Goal: Task Accomplishment & Management: Complete application form

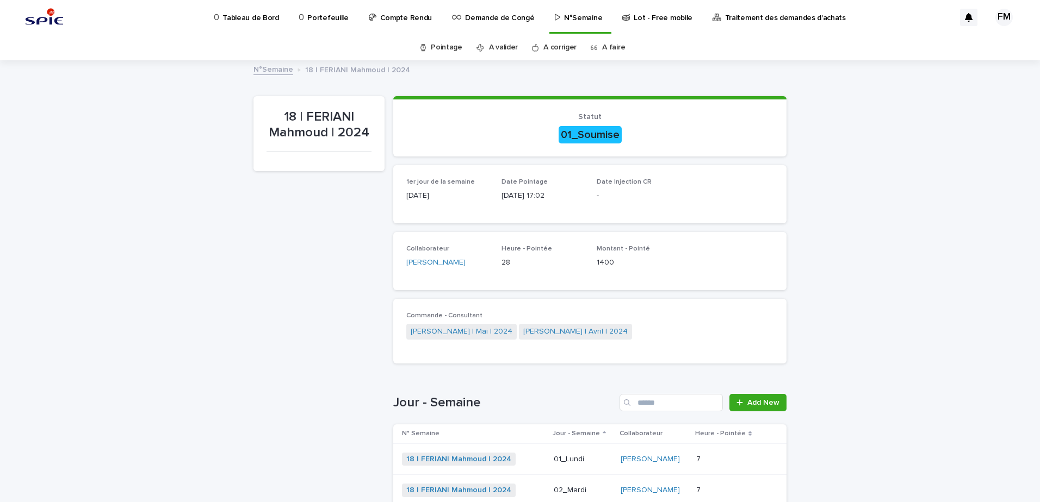
click at [240, 15] on p "Tableau de Bord" at bounding box center [250, 11] width 56 height 23
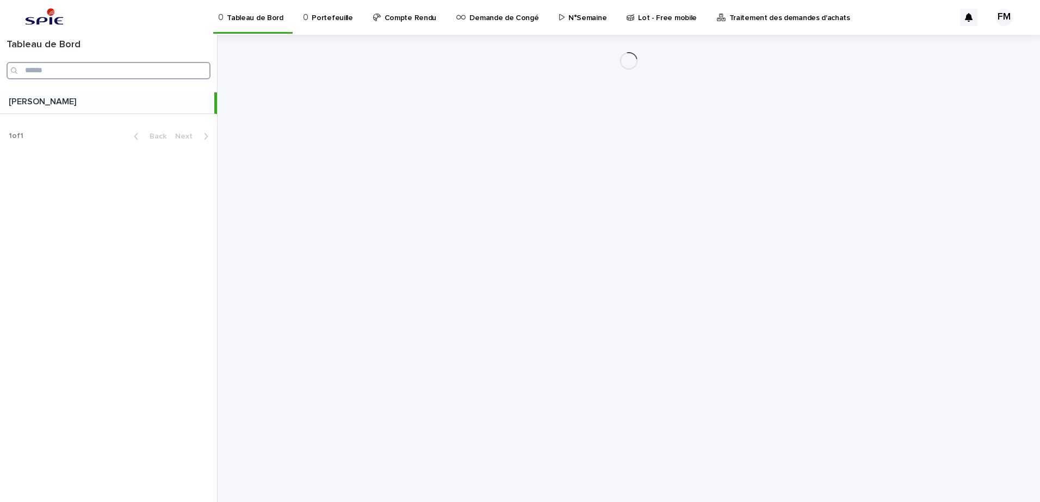
click at [134, 71] on input "Search" at bounding box center [109, 70] width 204 height 17
paste input "**********"
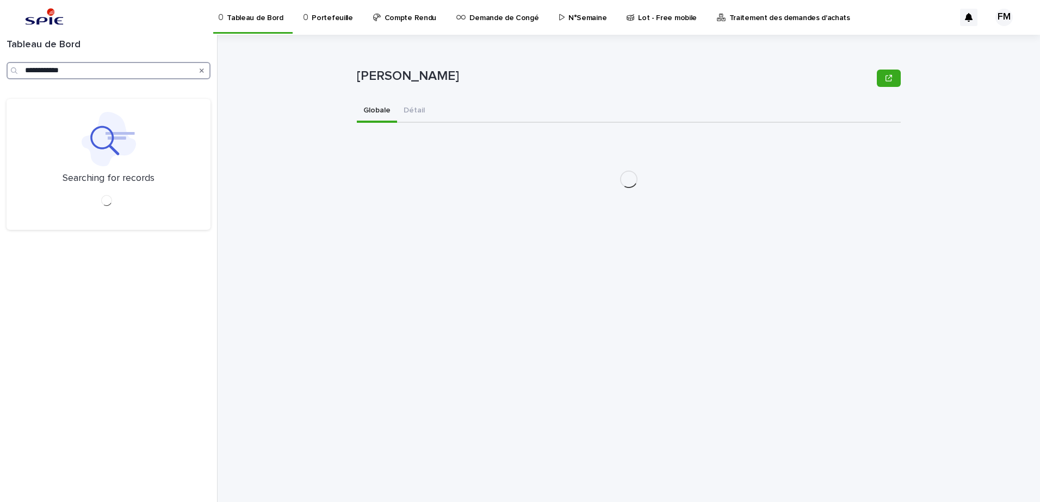
type input "**********"
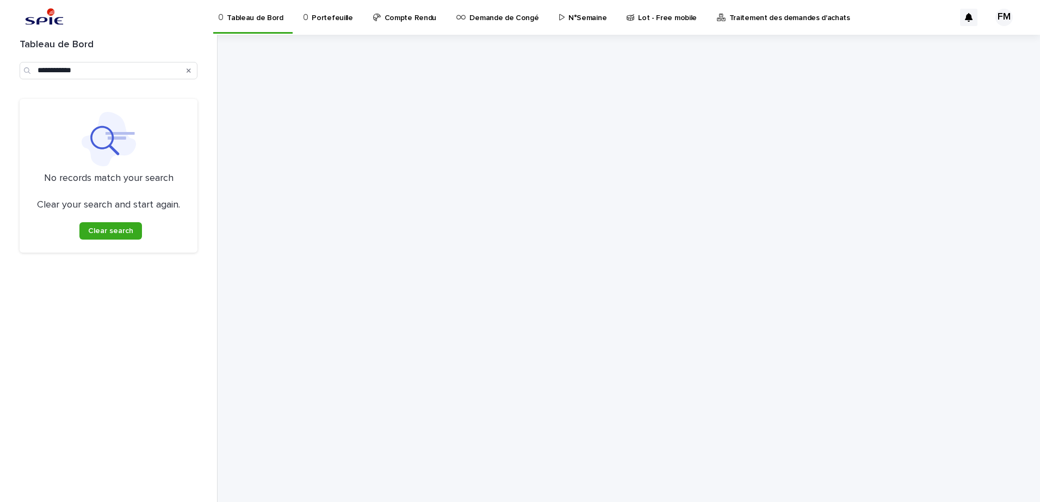
click at [318, 14] on p "Portefeuille" at bounding box center [332, 11] width 41 height 23
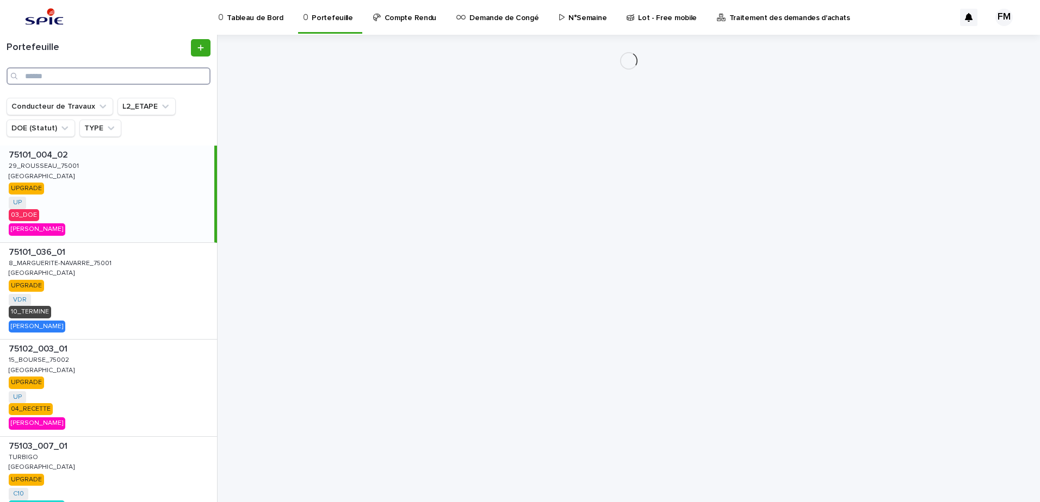
click at [75, 74] on input "Search" at bounding box center [109, 75] width 204 height 17
paste input "**********"
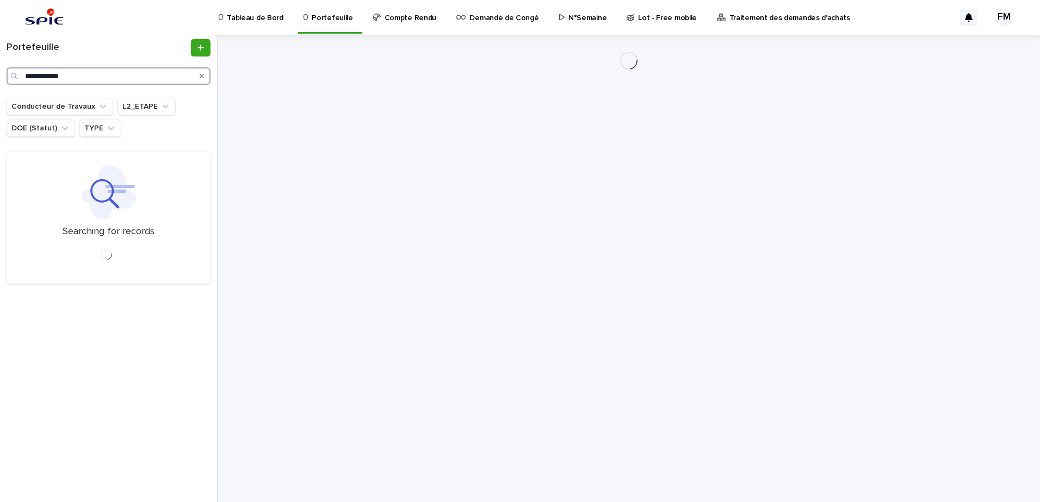
type input "**********"
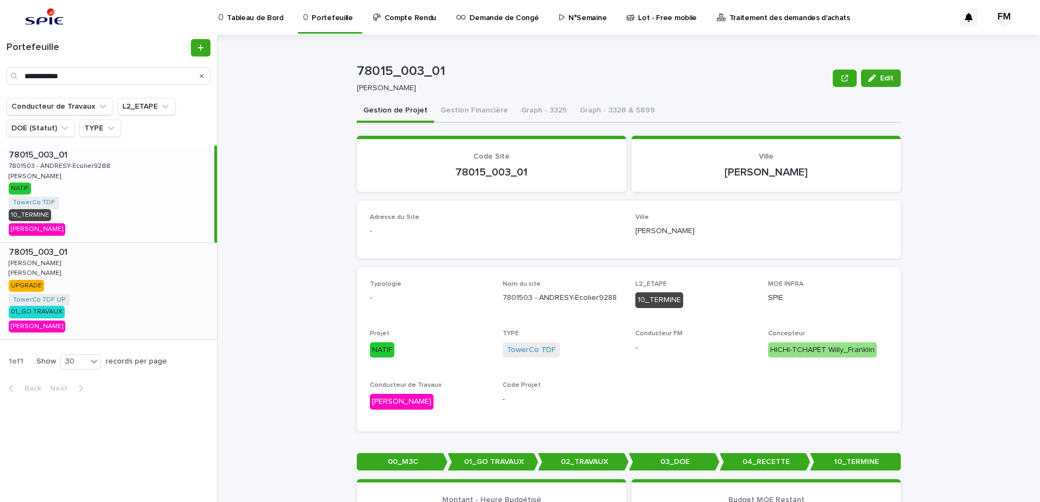
click at [140, 271] on div "78015_003_01 78015_003_01 [PERSON_NAME] UPGRADE TowerCo TDF UP + 0 01_GO TRAVAU…" at bounding box center [108, 291] width 217 height 97
click at [451, 104] on button "Gestion Financière" at bounding box center [474, 111] width 80 height 23
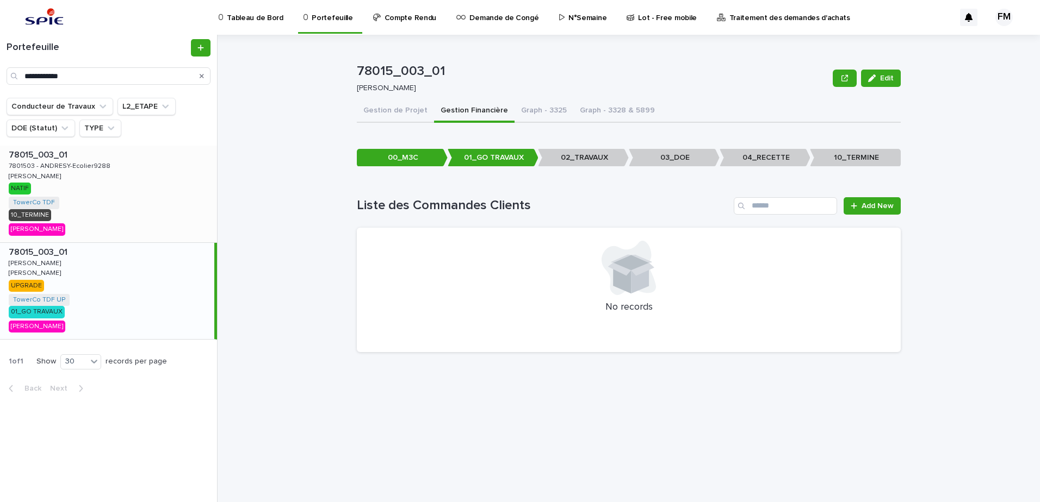
click at [108, 200] on div "78015_003_01 78015_003_01 7801503 - ANDRESY-Ecolier9288 7801503 - ANDRESY-Ecoli…" at bounding box center [108, 194] width 217 height 97
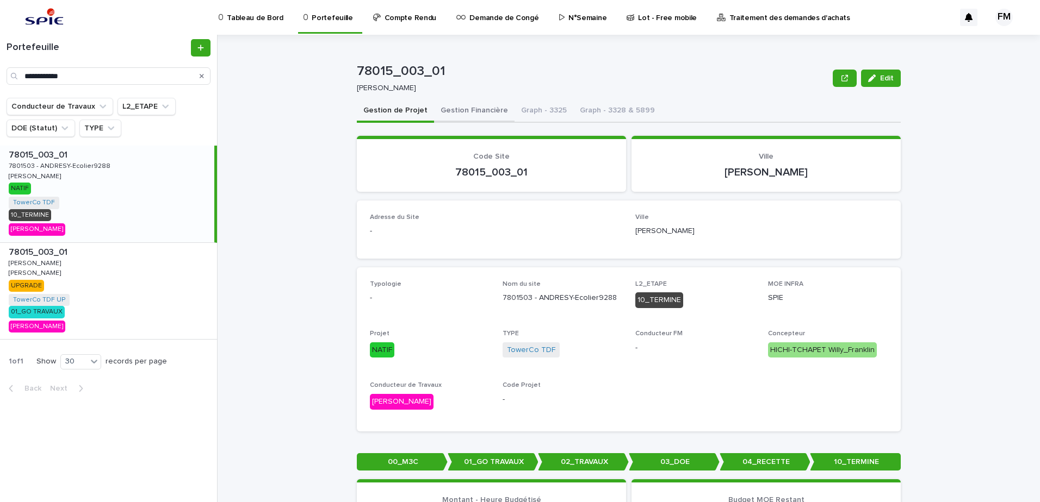
click at [460, 119] on button "Gestion Financière" at bounding box center [474, 111] width 80 height 23
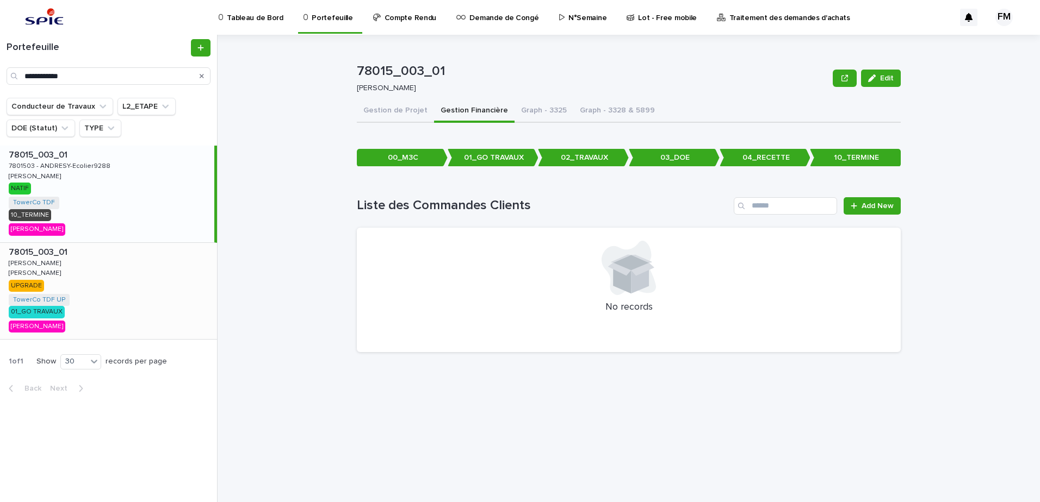
click at [111, 282] on div "78015_003_01 78015_003_01 [PERSON_NAME] UPGRADE TowerCo TDF UP + 0 01_GO TRAVAU…" at bounding box center [108, 291] width 217 height 97
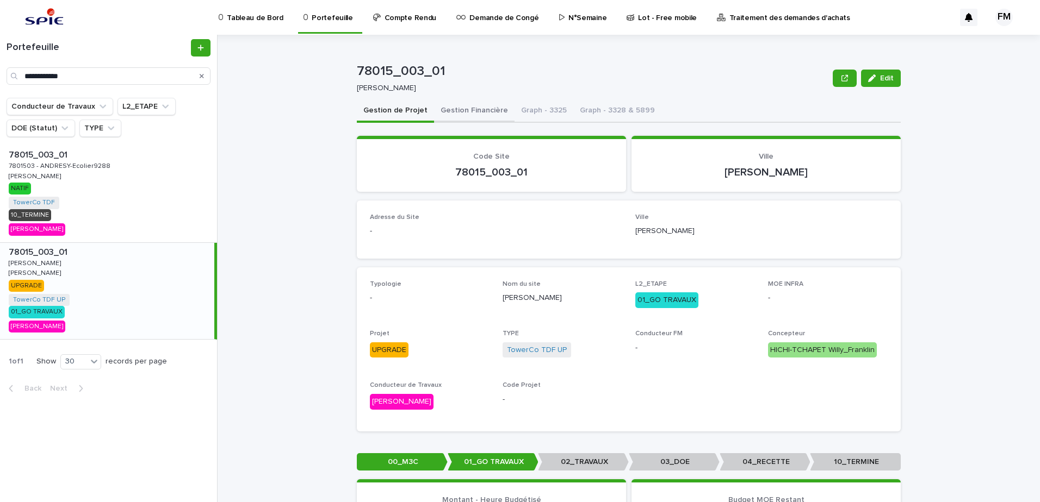
click at [469, 118] on button "Gestion Financière" at bounding box center [474, 111] width 80 height 23
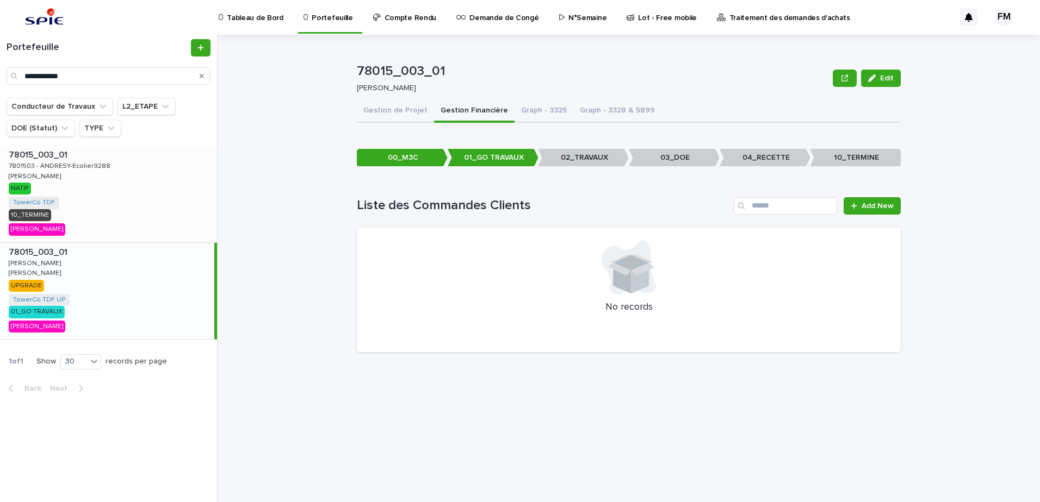
click at [122, 195] on div "78015_003_01 78015_003_01 7801503 - ANDRESY-Ecolier9288 7801503 - ANDRESY-Ecoli…" at bounding box center [108, 194] width 217 height 97
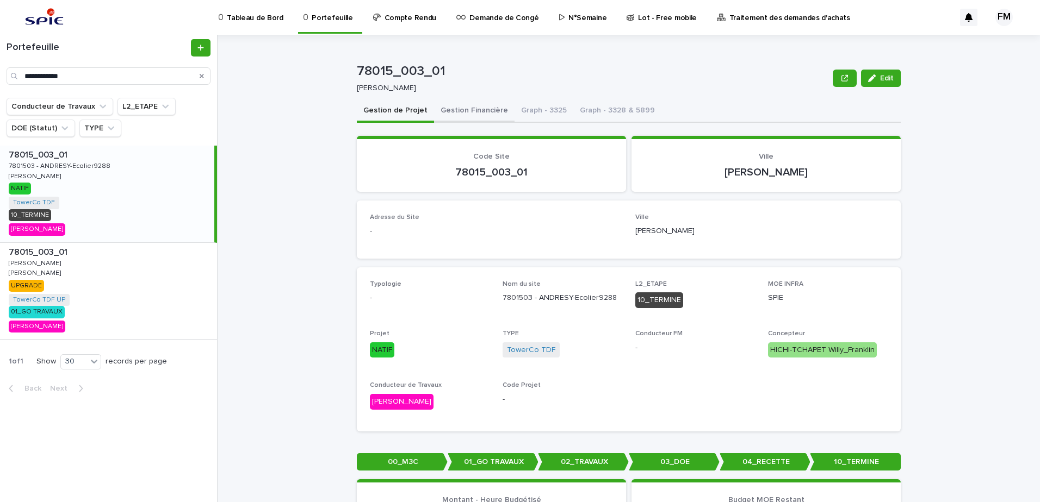
click at [469, 112] on button "Gestion Financière" at bounding box center [474, 111] width 80 height 23
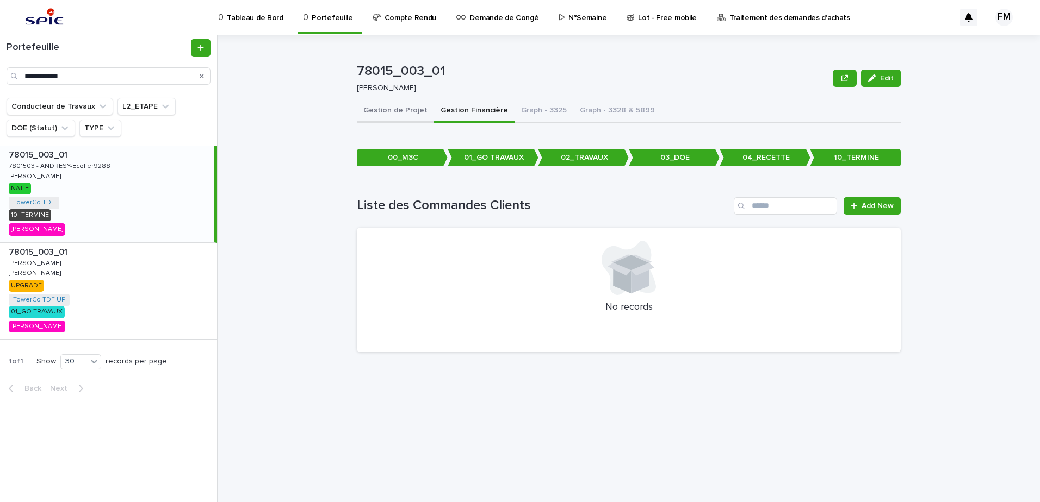
click at [405, 115] on button "Gestion de Projet" at bounding box center [395, 111] width 77 height 23
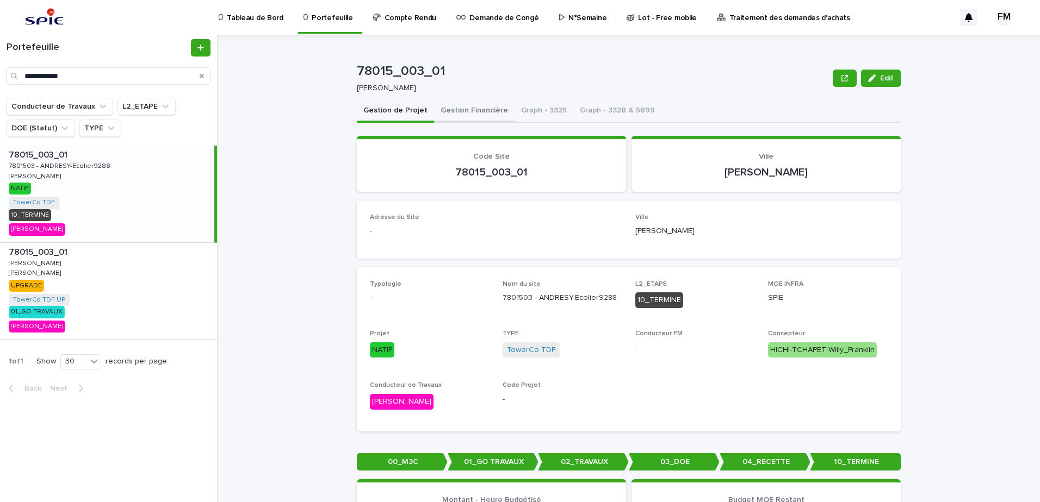
click at [443, 114] on button "Gestion Financière" at bounding box center [474, 111] width 80 height 23
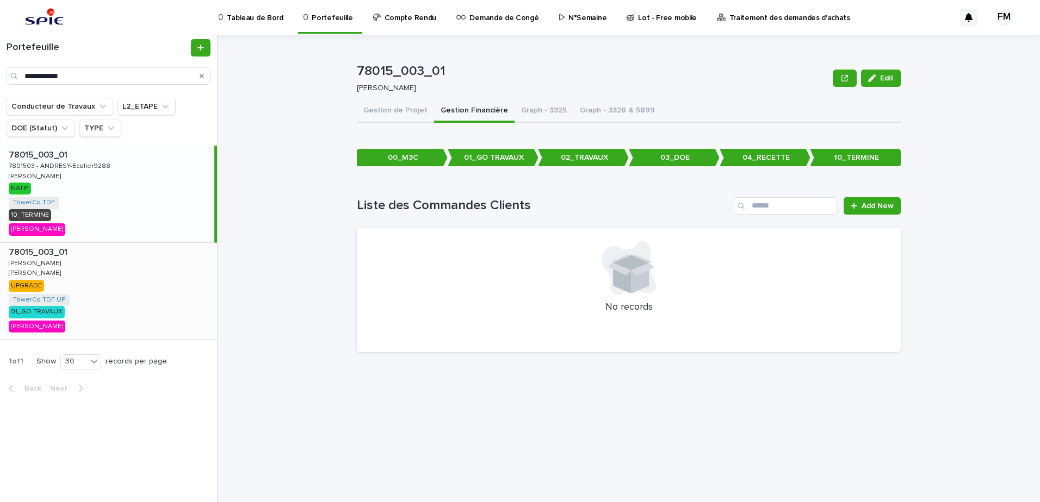
click at [138, 256] on p at bounding box center [111, 252] width 204 height 10
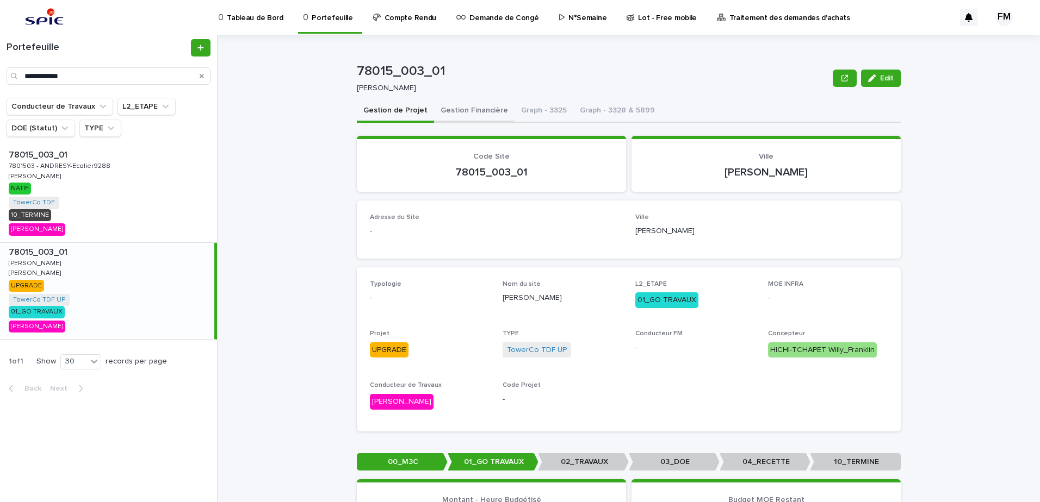
click at [457, 116] on button "Gestion Financière" at bounding box center [474, 111] width 80 height 23
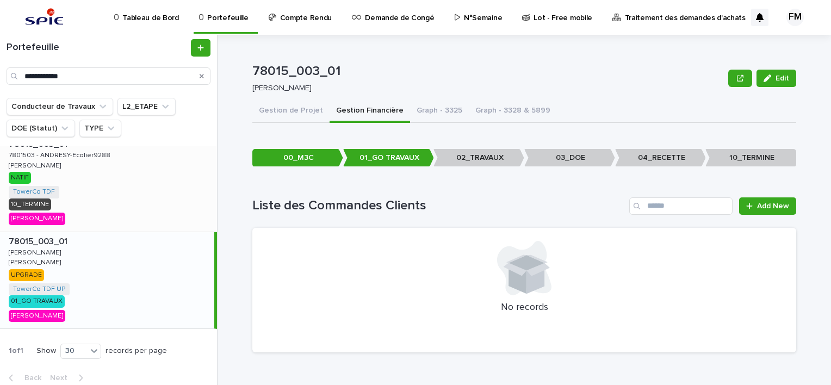
scroll to position [17, 0]
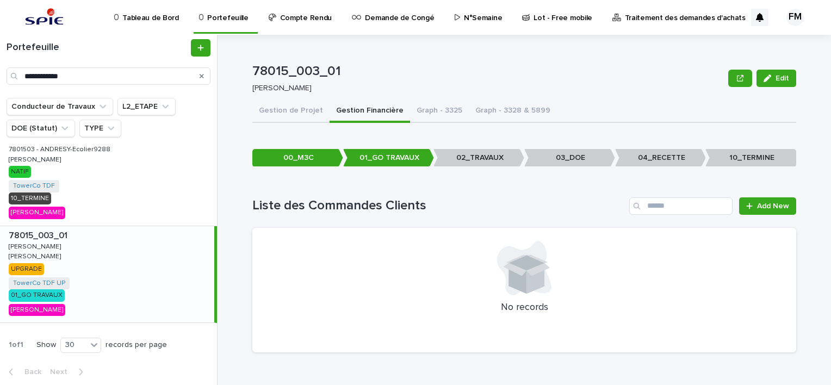
click at [759, 269] on div at bounding box center [524, 268] width 518 height 54
click at [95, 174] on div "78015_003_01 78015_003_01 7801503 - ANDRESY-Ecolier9288 7801503 - ANDRESY-Ecoli…" at bounding box center [108, 177] width 217 height 97
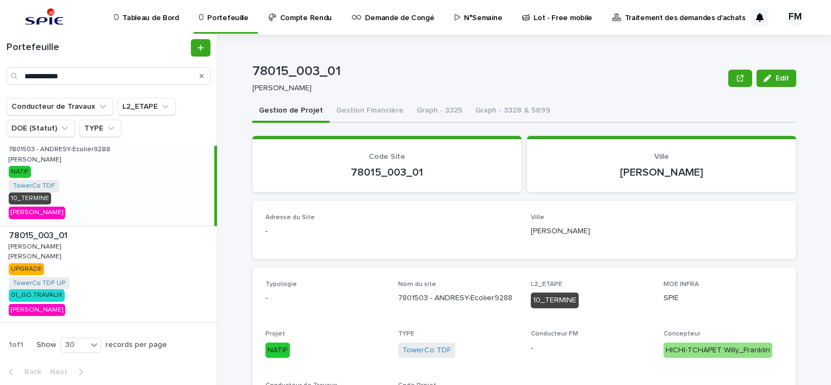
click at [66, 163] on div "78015_003_01 78015_003_01 7801503 - ANDRESY-Ecolier9288 7801503 - ANDRESY-Ecoli…" at bounding box center [107, 177] width 214 height 97
click at [359, 114] on button "Gestion Financière" at bounding box center [369, 111] width 80 height 23
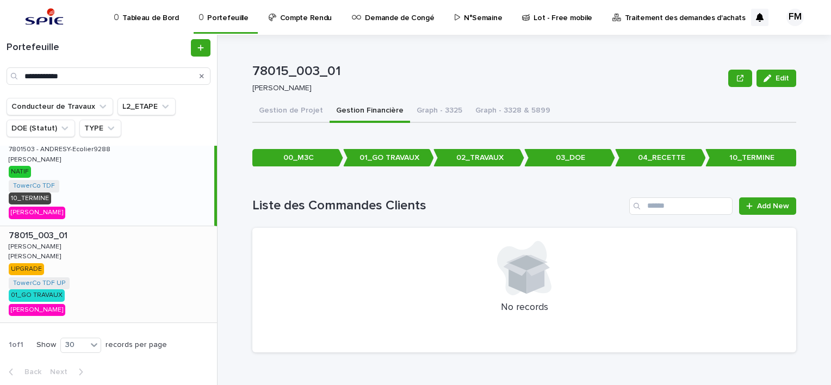
click at [104, 243] on div "78015_003_01 78015_003_01 [PERSON_NAME] UPGRADE TowerCo TDF UP + 0 01_GO TRAVAU…" at bounding box center [108, 274] width 217 height 97
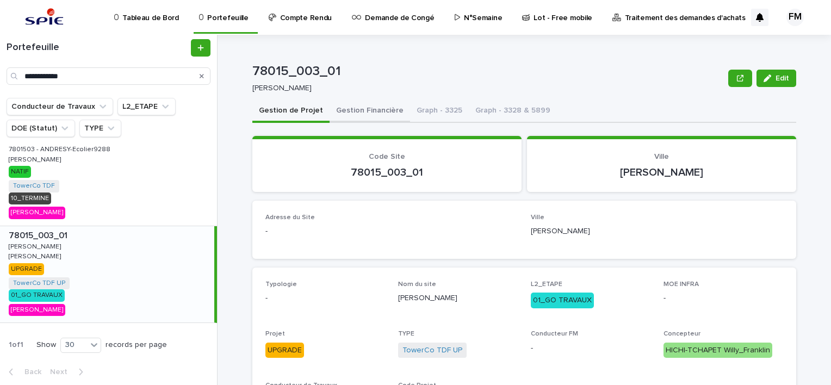
click at [346, 113] on button "Gestion Financière" at bounding box center [369, 111] width 80 height 23
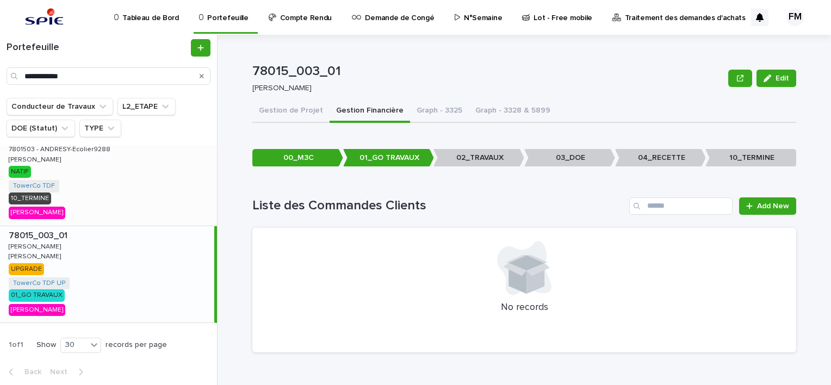
click at [133, 184] on div "78015_003_01 78015_003_01 7801503 - ANDRESY-Ecolier9288 7801503 - ANDRESY-Ecoli…" at bounding box center [108, 177] width 217 height 97
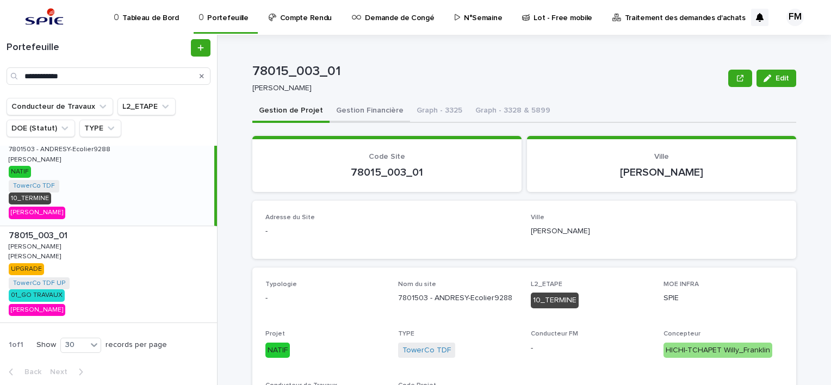
click at [353, 104] on button "Gestion Financière" at bounding box center [369, 111] width 80 height 23
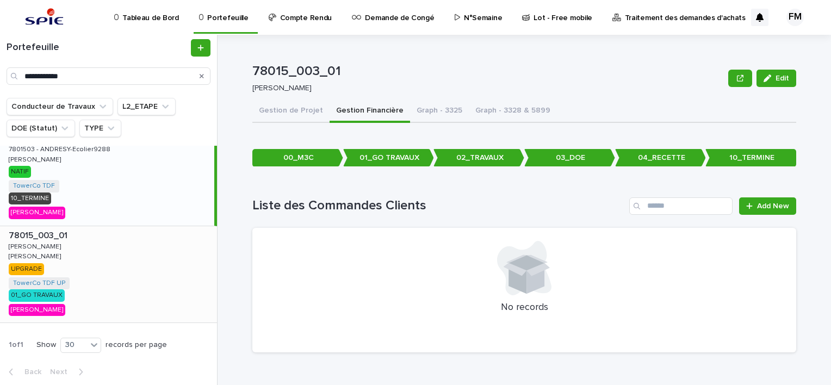
click at [162, 263] on div "78015_003_01 78015_003_01 [PERSON_NAME] UPGRADE TowerCo TDF UP + 0 01_GO TRAVAU…" at bounding box center [108, 274] width 217 height 97
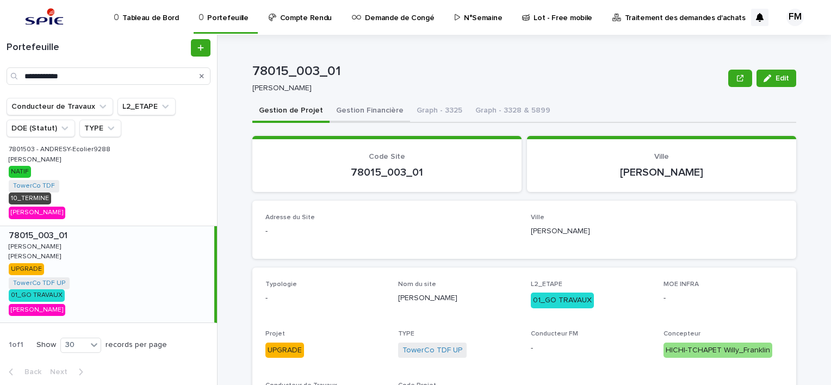
drag, startPoint x: 353, startPoint y: 112, endPoint x: 359, endPoint y: 121, distance: 11.0
click at [353, 112] on button "Gestion Financière" at bounding box center [369, 111] width 80 height 23
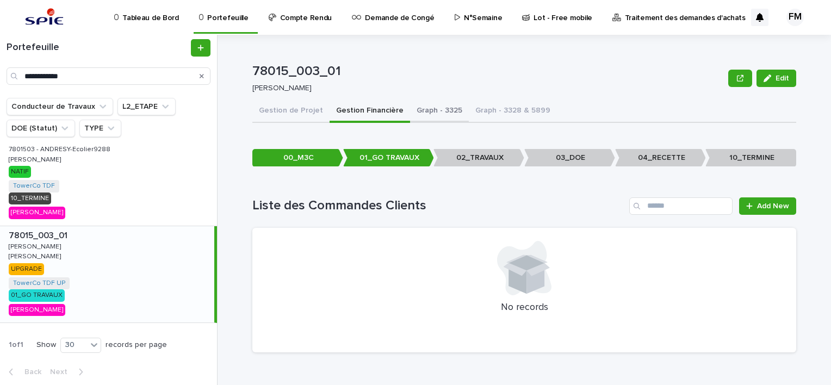
click at [424, 120] on button "Graph - 3325" at bounding box center [439, 111] width 59 height 23
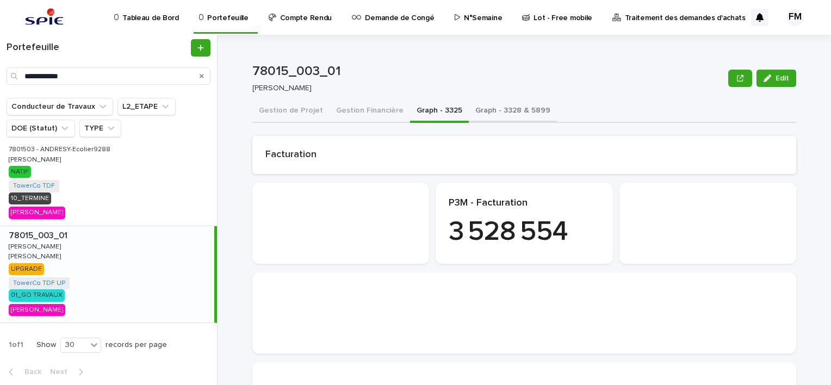
click at [485, 113] on button "Graph - 3328 & 5899" at bounding box center [513, 111] width 88 height 23
click at [363, 114] on button "Gestion Financière" at bounding box center [369, 111] width 80 height 23
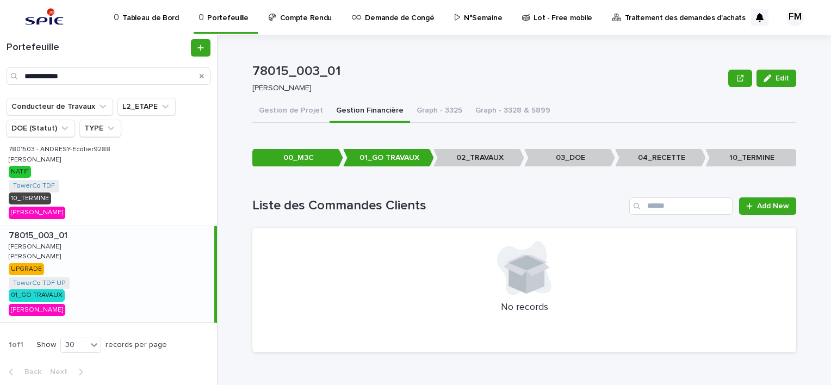
click at [372, 118] on button "Gestion Financière" at bounding box center [369, 111] width 80 height 23
click at [372, 119] on button "Gestion Financière" at bounding box center [369, 111] width 80 height 23
click at [374, 120] on button "Gestion Financière" at bounding box center [369, 111] width 80 height 23
click at [375, 118] on button "Gestion Financière" at bounding box center [369, 111] width 80 height 23
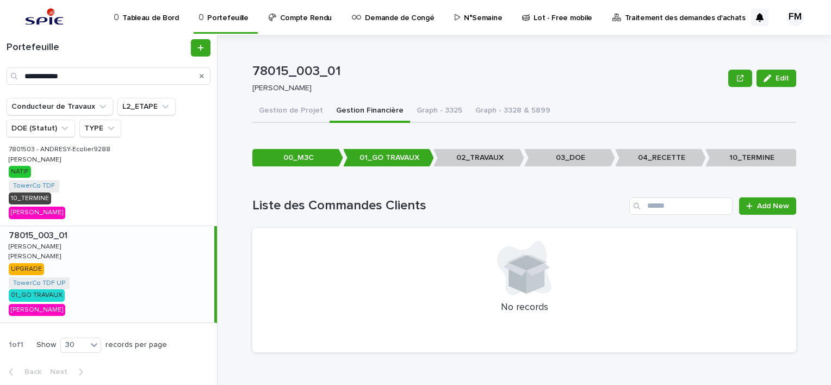
click at [376, 118] on button "Gestion Financière" at bounding box center [369, 111] width 80 height 23
click at [377, 117] on button "Gestion Financière" at bounding box center [369, 111] width 80 height 23
click at [374, 153] on p "01_GO TRAVAUX" at bounding box center [388, 158] width 91 height 18
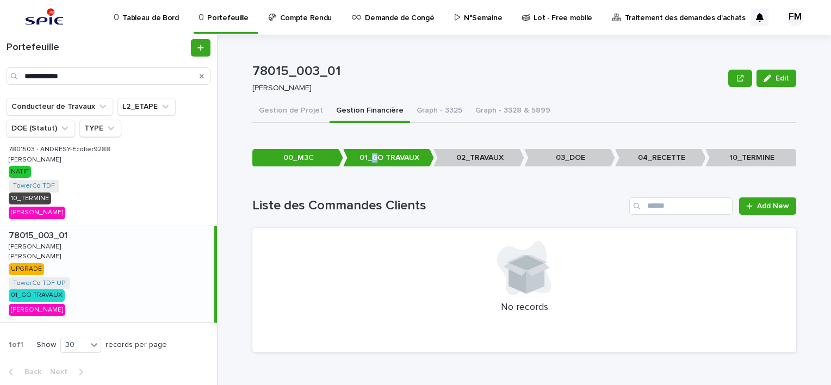
drag, startPoint x: 374, startPoint y: 153, endPoint x: 371, endPoint y: 162, distance: 9.5
click at [371, 163] on p "01_GO TRAVAUX" at bounding box center [388, 158] width 91 height 18
drag, startPoint x: 372, startPoint y: 161, endPoint x: 396, endPoint y: 159, distance: 24.1
click at [374, 161] on p "01_GO TRAVAUX" at bounding box center [388, 158] width 91 height 18
drag, startPoint x: 397, startPoint y: 158, endPoint x: 415, endPoint y: 160, distance: 17.5
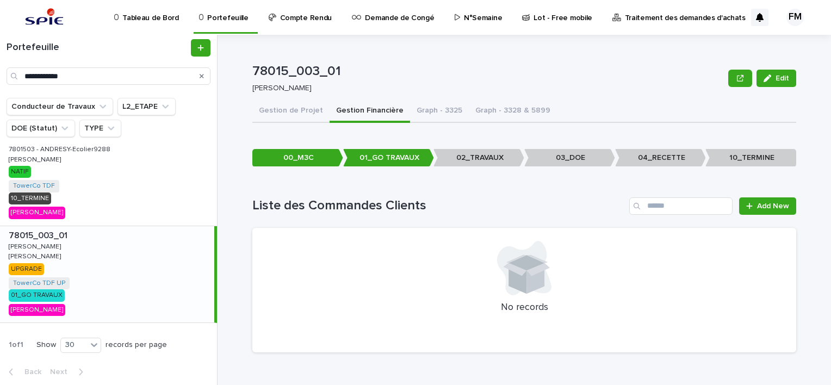
click at [399, 158] on p "01_GO TRAVAUX" at bounding box center [388, 158] width 91 height 18
click at [507, 165] on p "02_TRAVAUX" at bounding box center [478, 158] width 91 height 18
drag, startPoint x: 489, startPoint y: 160, endPoint x: 482, endPoint y: 159, distance: 7.8
click at [489, 160] on p "02_TRAVAUX" at bounding box center [478, 158] width 91 height 18
drag, startPoint x: 472, startPoint y: 157, endPoint x: 507, endPoint y: 158, distance: 34.3
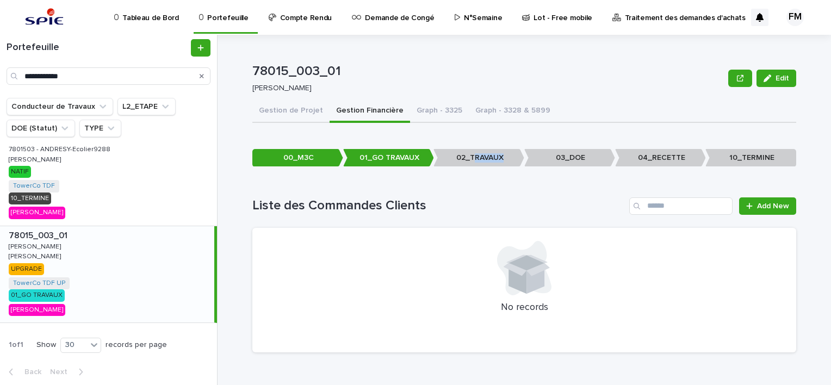
click at [507, 158] on p "02_TRAVAUX" at bounding box center [478, 158] width 91 height 18
drag, startPoint x: 507, startPoint y: 158, endPoint x: 470, endPoint y: 161, distance: 37.1
click at [470, 161] on p "02_TRAVAUX" at bounding box center [478, 158] width 91 height 18
click at [774, 200] on link "Add New" at bounding box center [767, 205] width 57 height 17
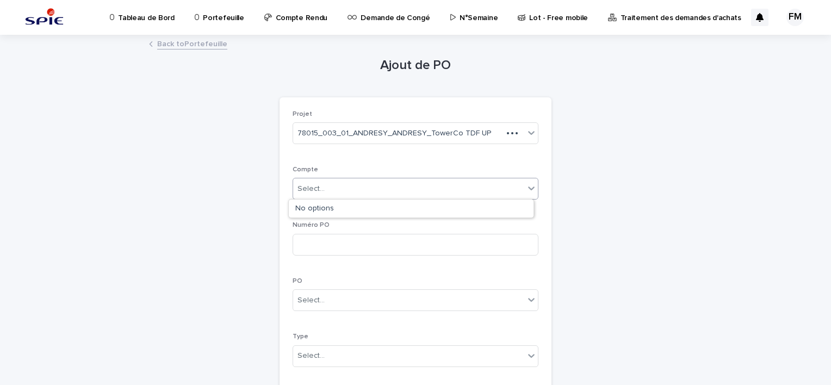
click at [349, 190] on div "Select..." at bounding box center [408, 189] width 231 height 18
click at [321, 238] on input at bounding box center [416, 245] width 246 height 22
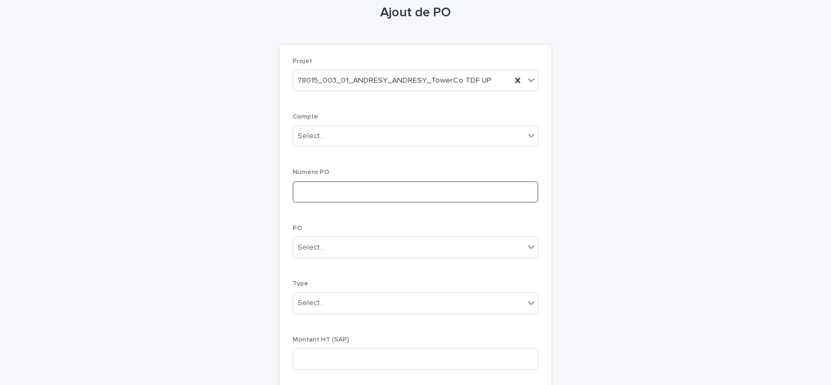
scroll to position [109, 0]
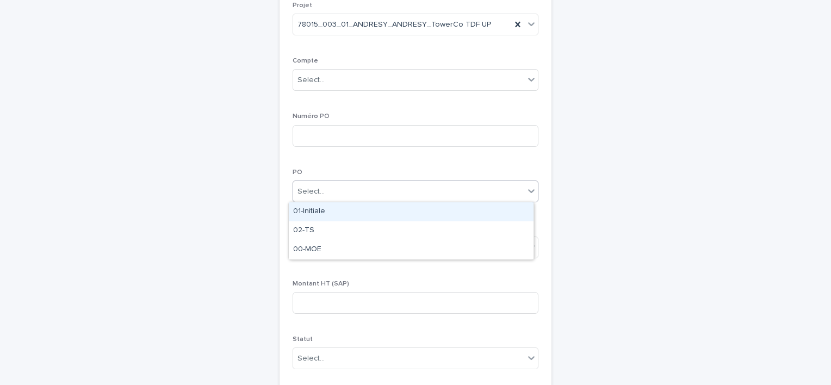
click at [333, 183] on div "Select..." at bounding box center [408, 192] width 231 height 18
click at [582, 195] on div "Ajout de PO Loading... Saving… Loading... Saving… Loading... Saving… Projet 780…" at bounding box center [415, 276] width 533 height 699
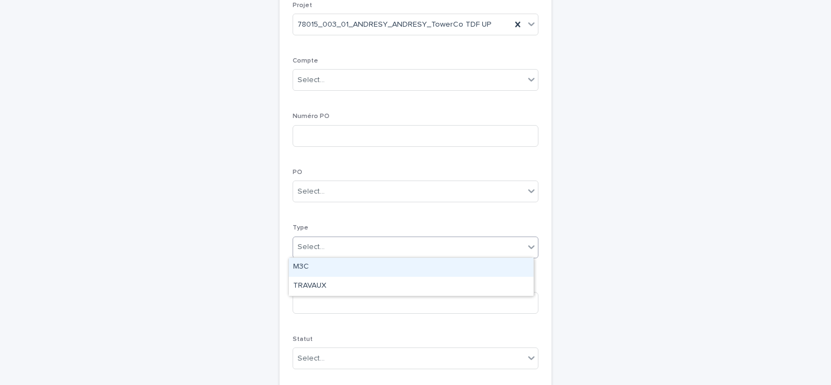
click at [367, 242] on div "Select..." at bounding box center [408, 247] width 231 height 18
click at [576, 231] on div "Ajout de PO Loading... Saving… Loading... Saving… Loading... Saving… Projet 780…" at bounding box center [415, 276] width 533 height 699
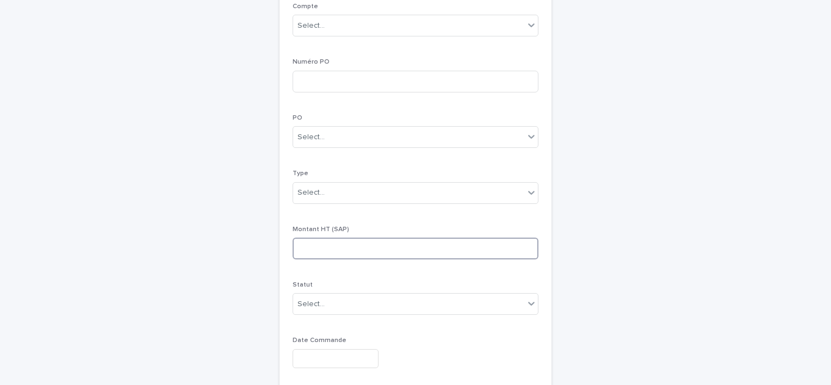
drag, startPoint x: 346, startPoint y: 246, endPoint x: 346, endPoint y: 253, distance: 6.5
click at [346, 248] on input at bounding box center [416, 249] width 246 height 22
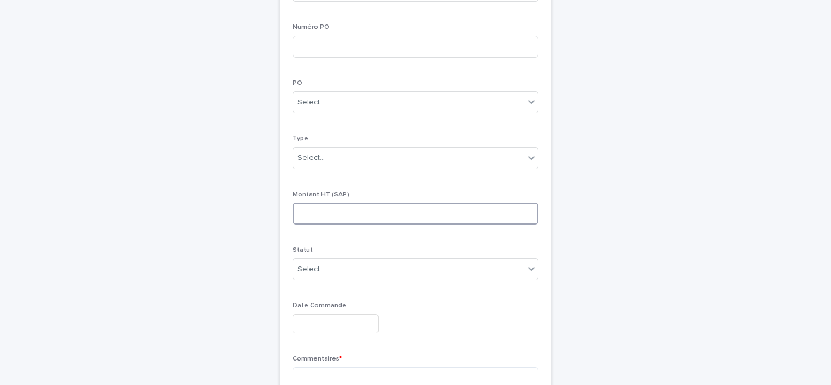
scroll to position [217, 0]
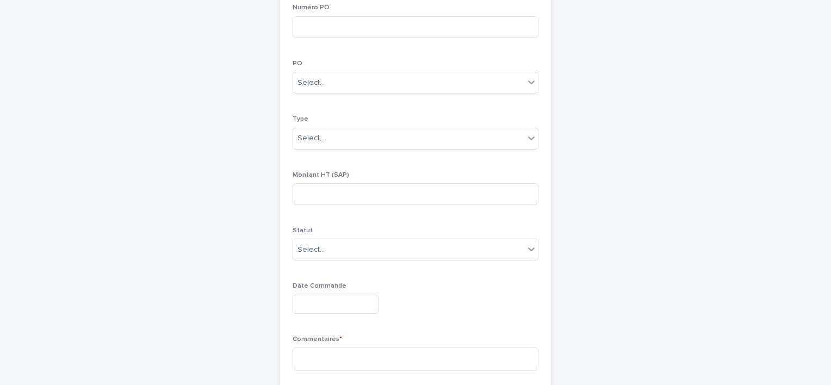
click at [322, 264] on div "Statut Select..." at bounding box center [416, 248] width 246 height 42
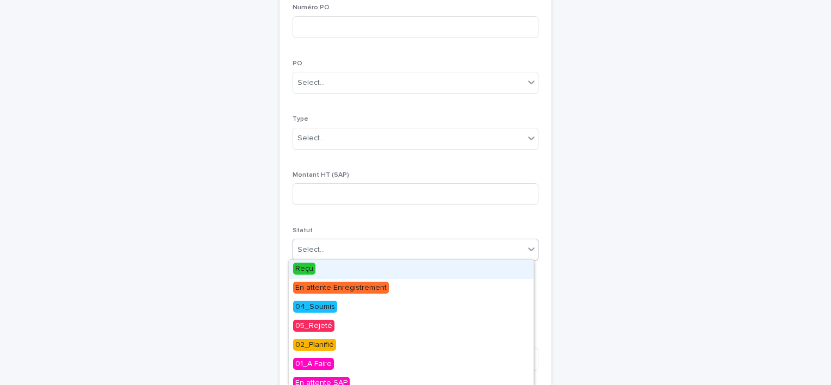
click at [331, 241] on div "Select..." at bounding box center [408, 250] width 231 height 18
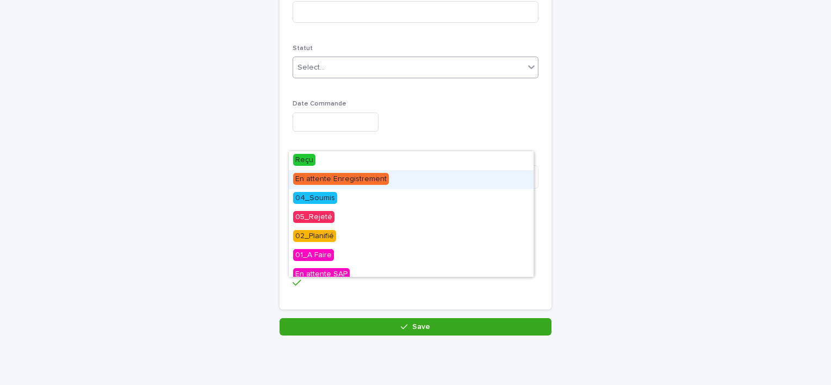
scroll to position [403, 0]
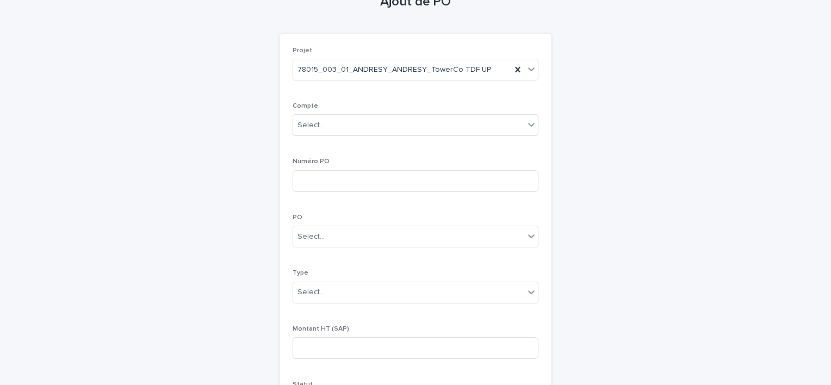
scroll to position [0, 0]
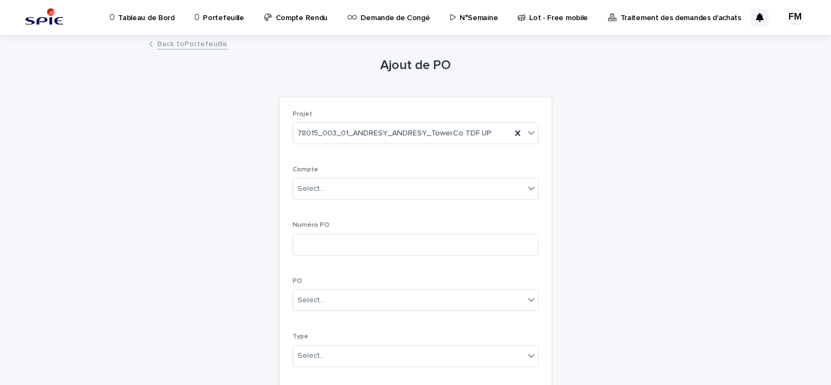
click at [180, 41] on link "Back to Portefeuille" at bounding box center [192, 43] width 70 height 13
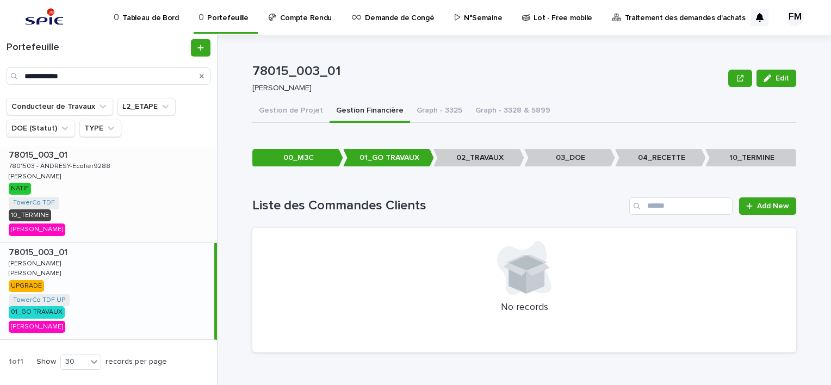
click at [106, 198] on div "78015_003_01 78015_003_01 7801503 - ANDRESY-Ecolier9288 7801503 - ANDRESY-Ecoli…" at bounding box center [108, 194] width 217 height 97
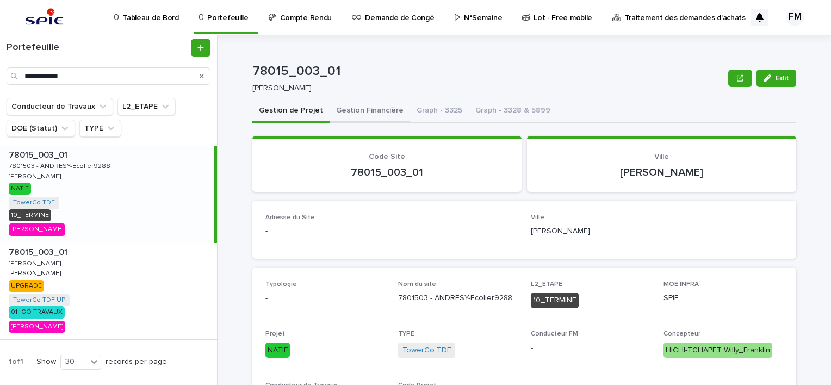
click at [347, 109] on button "Gestion Financière" at bounding box center [369, 111] width 80 height 23
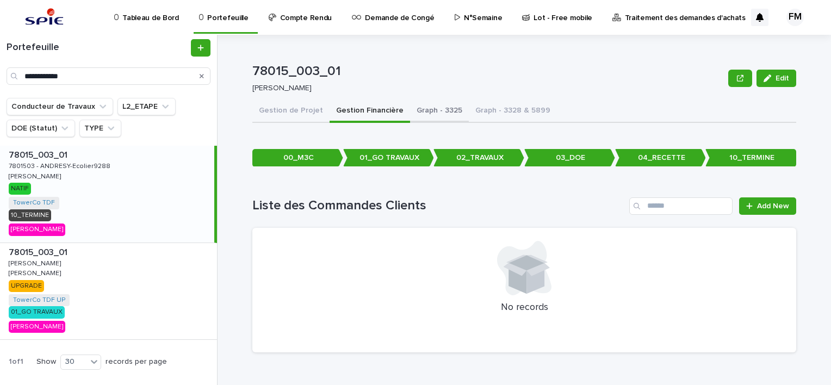
drag, startPoint x: 431, startPoint y: 120, endPoint x: 506, endPoint y: 110, distance: 76.2
click at [431, 120] on button "Graph - 3325" at bounding box center [439, 111] width 59 height 23
click at [506, 109] on button "Graph - 3328 & 5899" at bounding box center [513, 111] width 88 height 23
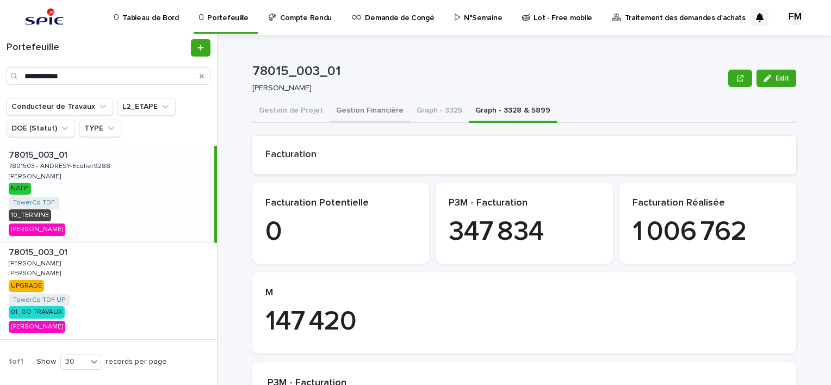
click at [329, 111] on button "Gestion Financière" at bounding box center [369, 111] width 80 height 23
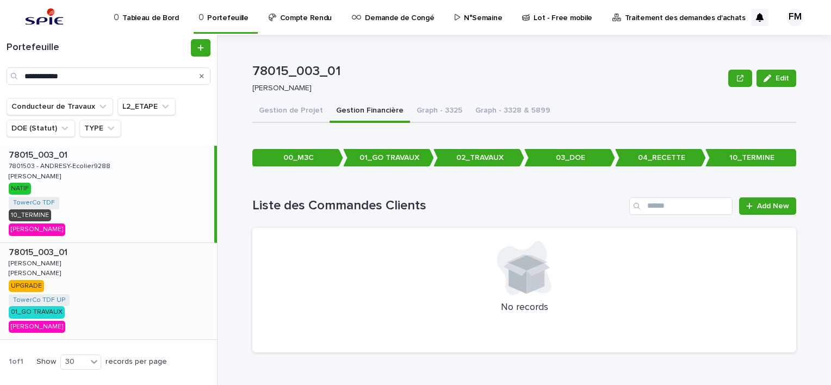
click at [85, 298] on div "78015_003_01 78015_003_01 [PERSON_NAME] UPGRADE TowerCo TDF UP + 0 01_GO TRAVAU…" at bounding box center [108, 291] width 217 height 97
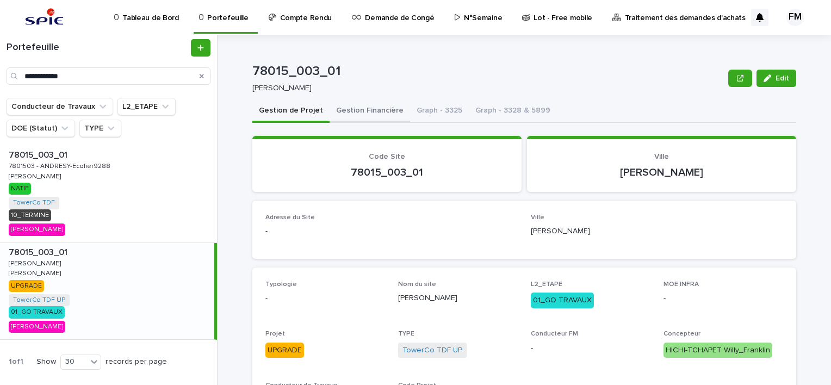
click at [396, 121] on div "Gestion de Projet Gestion Financière Graph - 3325 Graph - 3328 & 5899" at bounding box center [524, 111] width 544 height 23
click at [362, 107] on button "Gestion Financière" at bounding box center [369, 111] width 80 height 23
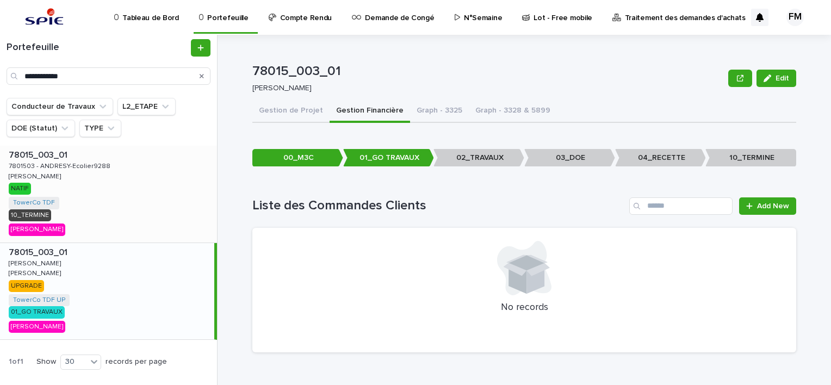
drag, startPoint x: 89, startPoint y: 220, endPoint x: 99, endPoint y: 216, distance: 10.3
click at [89, 219] on div "78015_003_01 78015_003_01 7801503 - ANDRESY-Ecolier9288 7801503 - ANDRESY-Ecoli…" at bounding box center [108, 194] width 217 height 97
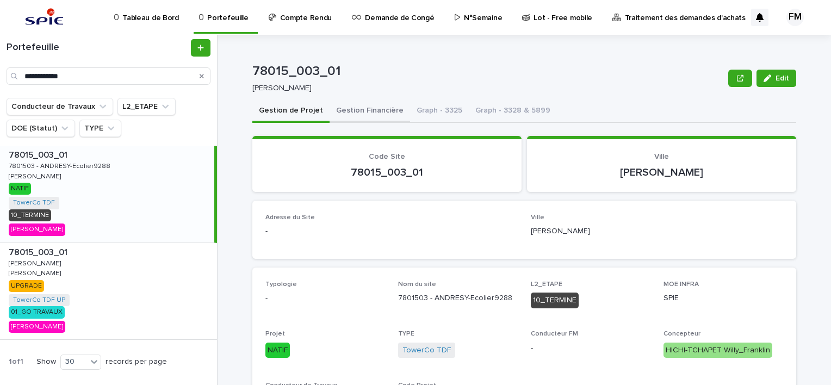
click at [351, 118] on button "Gestion Financière" at bounding box center [369, 111] width 80 height 23
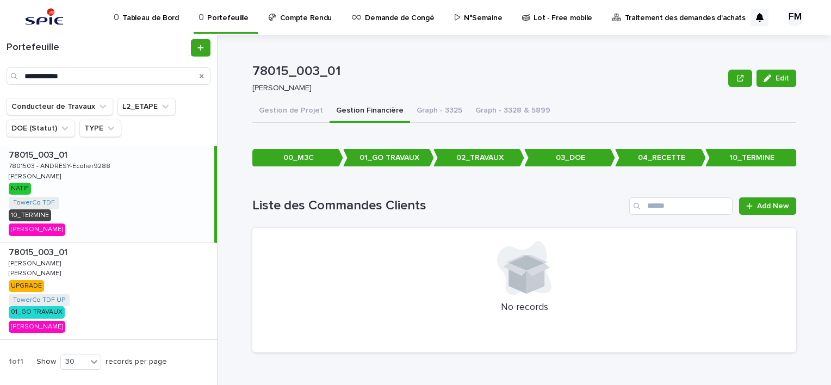
click at [107, 271] on div "78015_003_01 78015_003_01 [PERSON_NAME] UPGRADE TowerCo TDF UP + 0 01_GO TRAVAU…" at bounding box center [108, 291] width 217 height 97
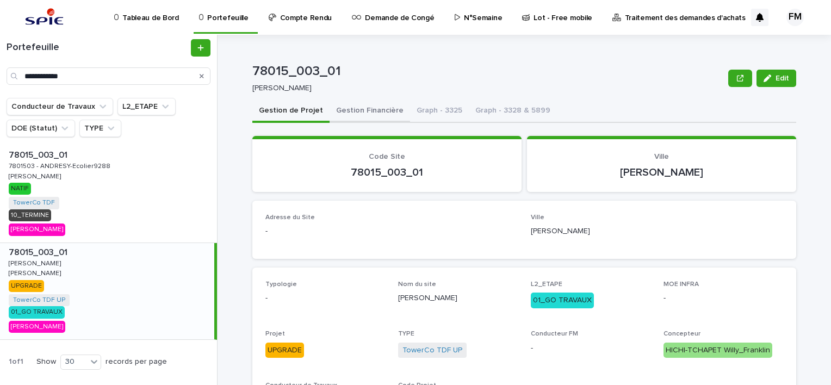
click at [352, 113] on button "Gestion Financière" at bounding box center [369, 111] width 80 height 23
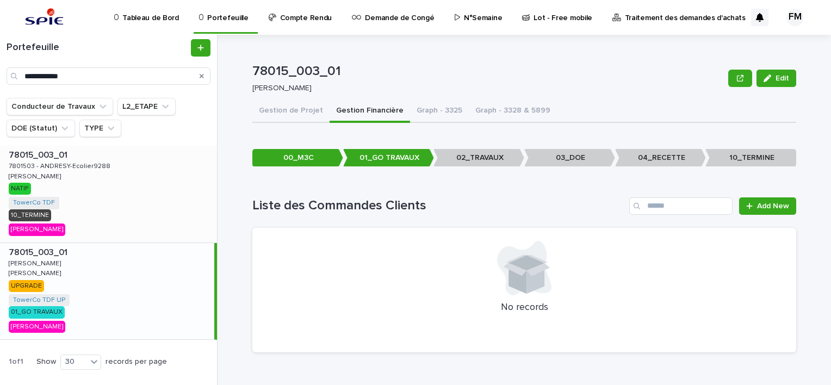
click at [152, 166] on div "78015_003_01 78015_003_01 7801503 - ANDRESY-Ecolier9288 7801503 - ANDRESY-Ecoli…" at bounding box center [108, 194] width 217 height 97
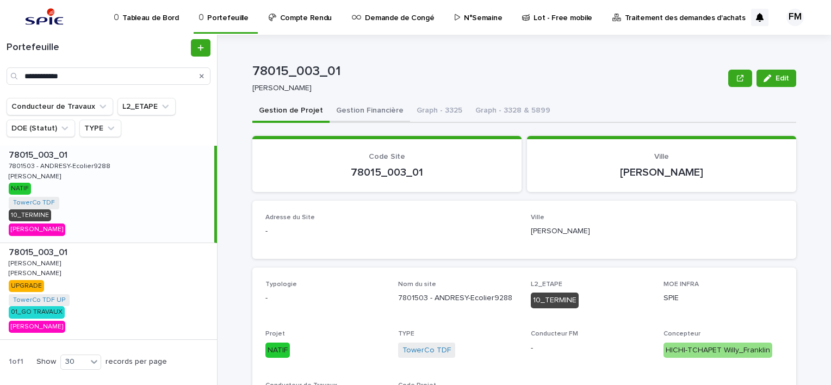
click at [359, 116] on button "Gestion Financière" at bounding box center [369, 111] width 80 height 23
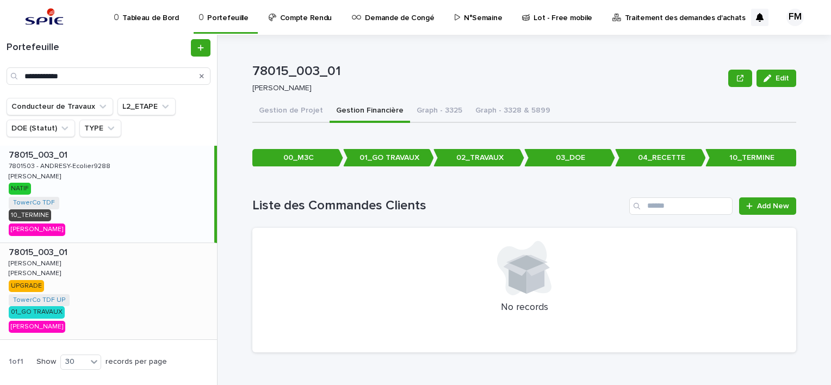
click at [123, 285] on div "78015_003_01 78015_003_01 [PERSON_NAME] UPGRADE TowerCo TDF UP + 0 01_GO TRAVAU…" at bounding box center [108, 291] width 217 height 97
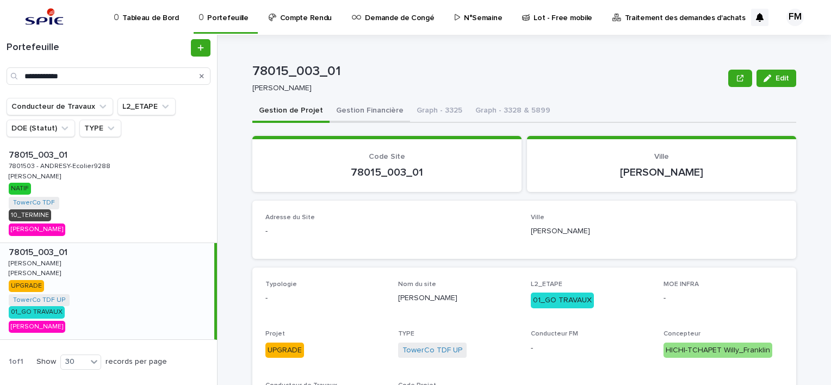
click at [362, 112] on button "Gestion Financière" at bounding box center [369, 111] width 80 height 23
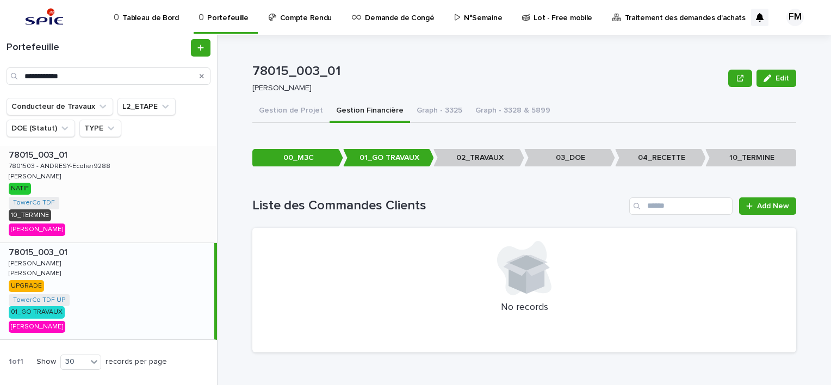
click at [98, 226] on div "78015_003_01 78015_003_01 7801503 - ANDRESY-Ecolier9288 7801503 - ANDRESY-Ecoli…" at bounding box center [108, 194] width 217 height 97
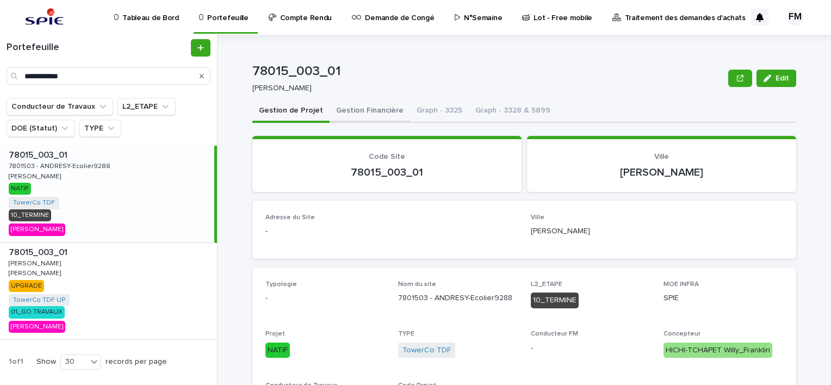
click at [376, 115] on button "Gestion Financière" at bounding box center [369, 111] width 80 height 23
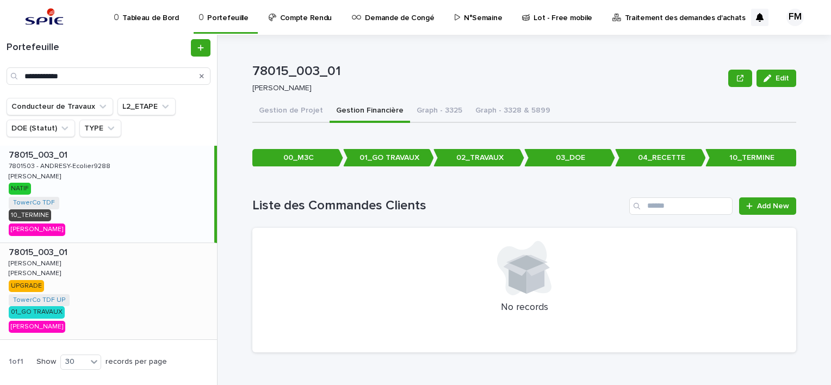
click at [126, 275] on div "78015_003_01 78015_003_01 [PERSON_NAME] UPGRADE TowerCo TDF UP + 0 01_GO TRAVAU…" at bounding box center [108, 291] width 217 height 97
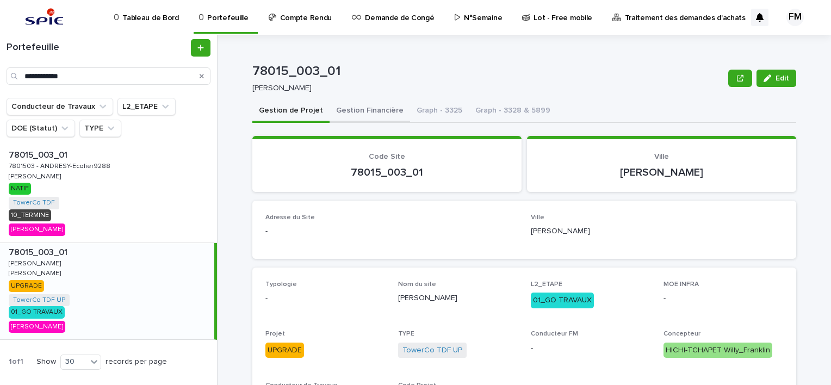
click at [382, 117] on button "Gestion Financière" at bounding box center [369, 111] width 80 height 23
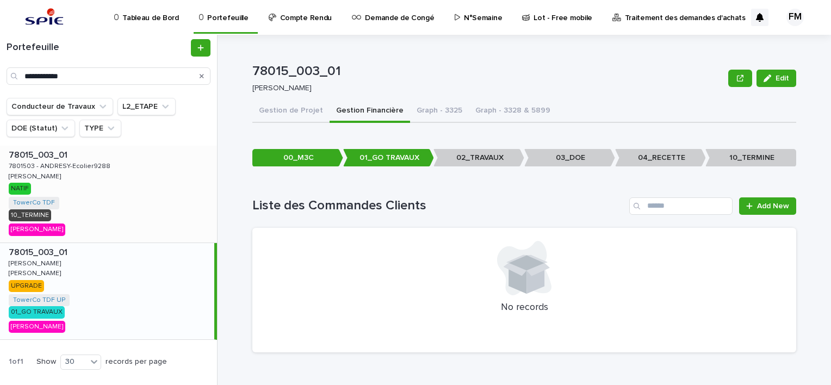
click at [176, 185] on div "78015_003_01 78015_003_01 7801503 - ANDRESY-Ecolier9288 7801503 - ANDRESY-Ecoli…" at bounding box center [108, 194] width 217 height 97
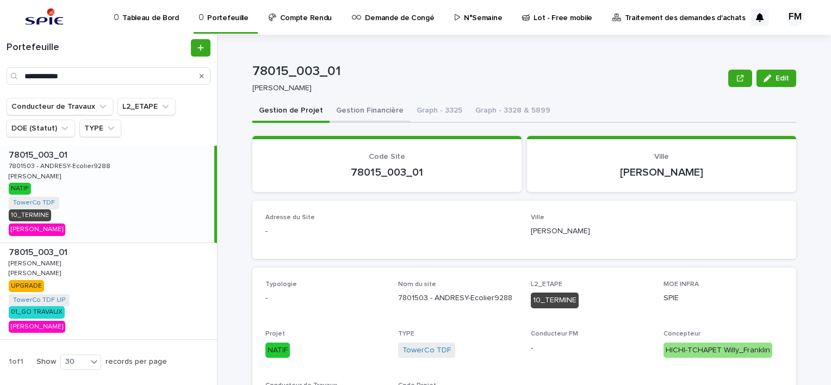
click at [372, 121] on button "Gestion Financière" at bounding box center [369, 111] width 80 height 23
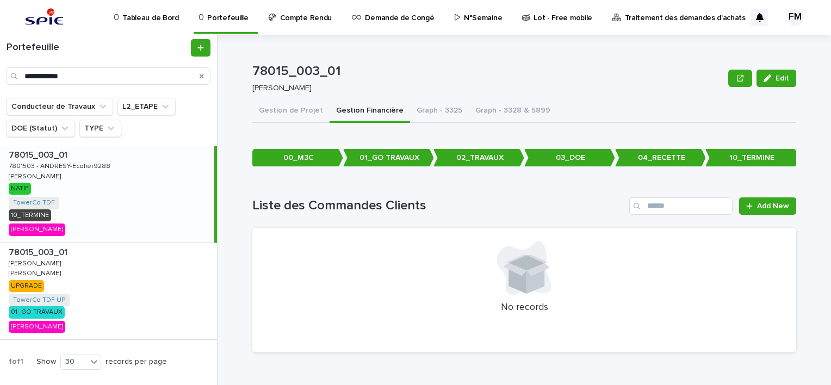
drag, startPoint x: 310, startPoint y: 110, endPoint x: 349, endPoint y: 111, distance: 39.2
click at [309, 114] on button "Gestion de Projet" at bounding box center [290, 111] width 77 height 23
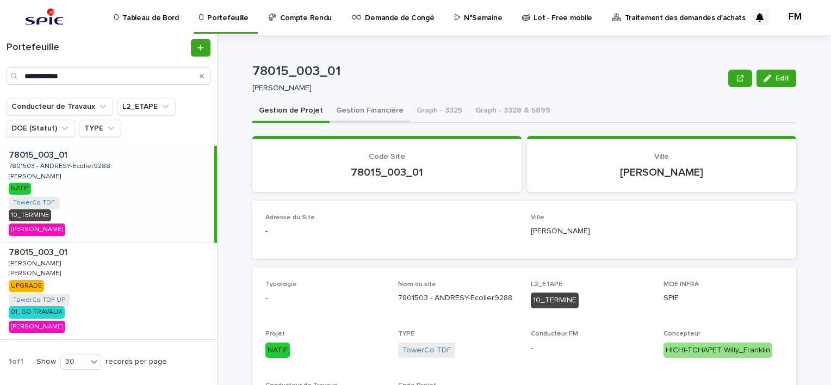
click at [349, 111] on button "Gestion Financière" at bounding box center [369, 111] width 80 height 23
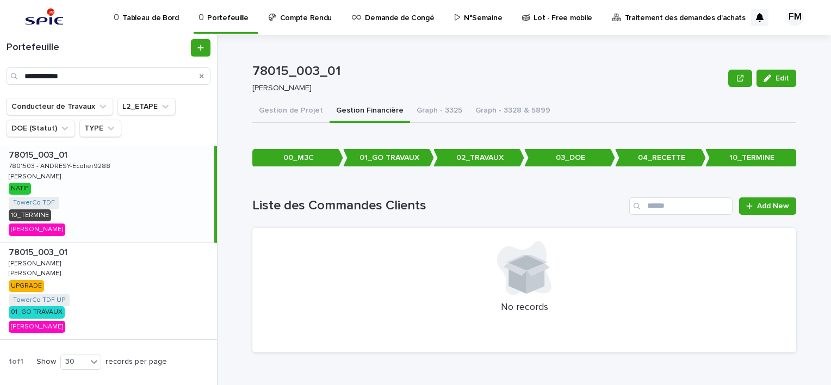
click at [438, 278] on div at bounding box center [524, 268] width 518 height 54
click at [154, 269] on div "78015_003_01 78015_003_01 [PERSON_NAME] UPGRADE TowerCo TDF UP + 0 01_GO TRAVAU…" at bounding box center [108, 291] width 217 height 97
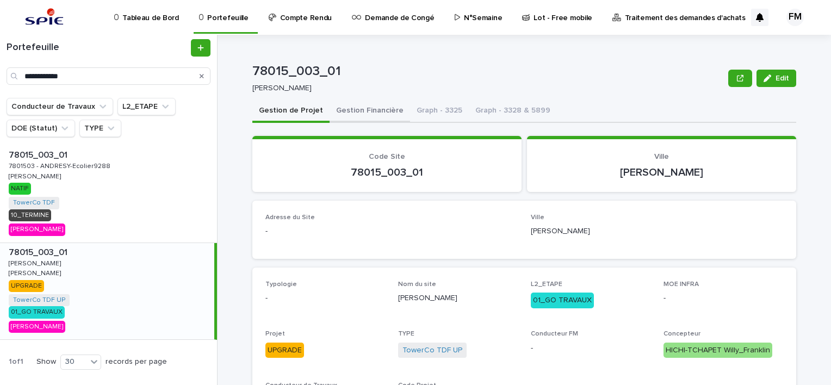
click at [357, 113] on button "Gestion Financière" at bounding box center [369, 111] width 80 height 23
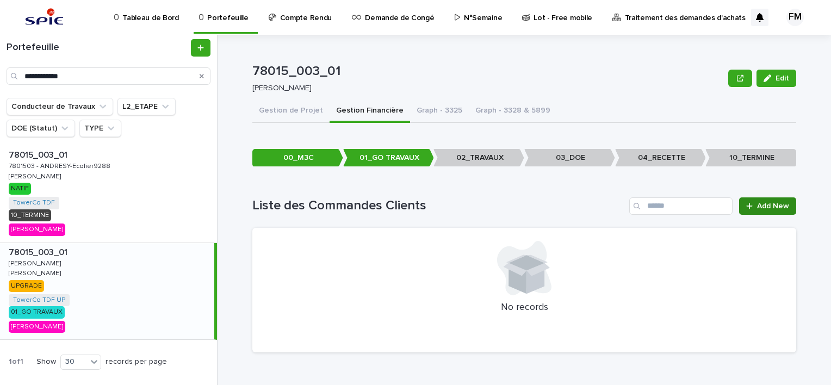
click at [766, 199] on link "Add New" at bounding box center [767, 205] width 57 height 17
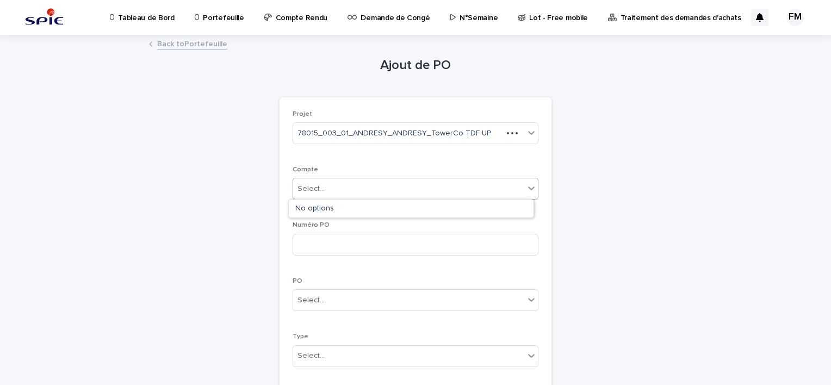
click at [425, 181] on div "Select..." at bounding box center [408, 189] width 231 height 18
click at [526, 185] on icon at bounding box center [531, 188] width 11 height 11
drag, startPoint x: 520, startPoint y: 188, endPoint x: 525, endPoint y: 191, distance: 6.2
click at [525, 188] on div at bounding box center [531, 188] width 13 height 20
click at [439, 257] on div "Numéro PO" at bounding box center [416, 242] width 246 height 42
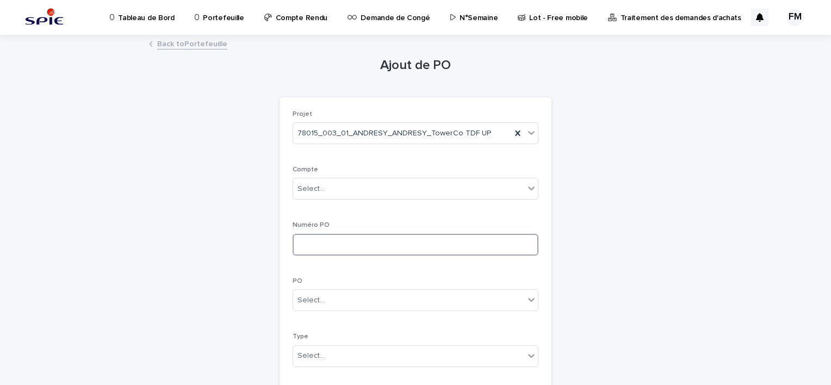
click at [437, 247] on input at bounding box center [416, 245] width 246 height 22
click at [452, 297] on div "Select..." at bounding box center [408, 300] width 231 height 18
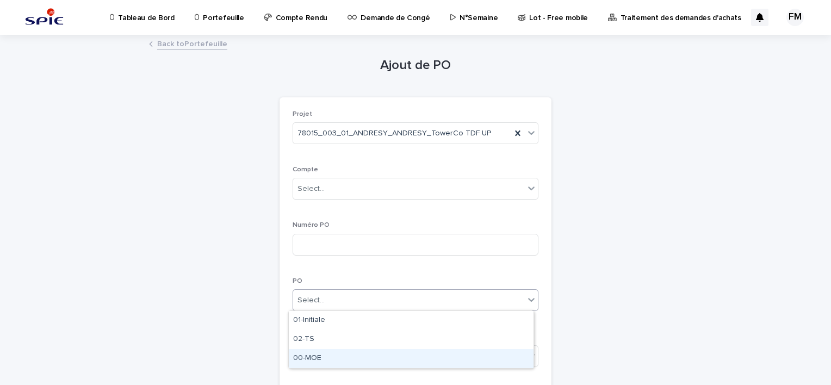
drag, startPoint x: 375, startPoint y: 363, endPoint x: 376, endPoint y: 356, distance: 7.2
click at [375, 363] on div "00-MOE" at bounding box center [411, 358] width 245 height 19
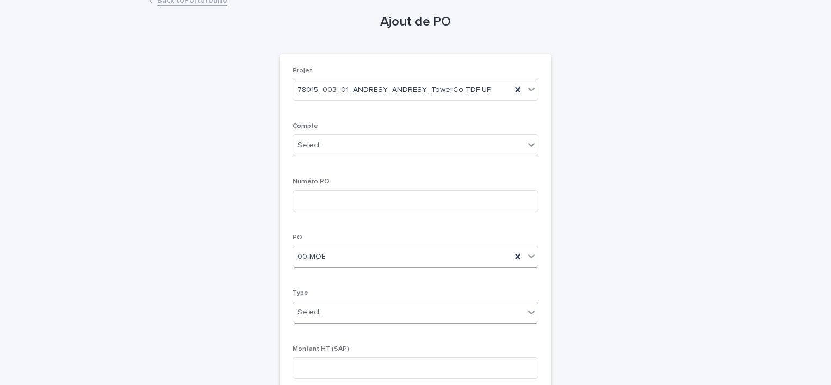
scroll to position [109, 0]
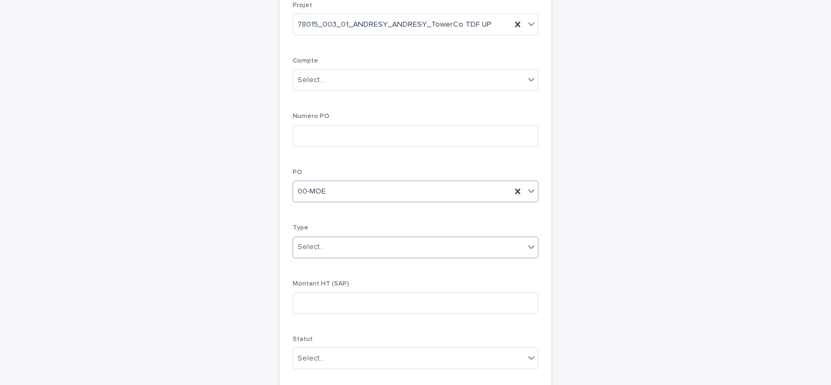
click at [361, 238] on div "Select..." at bounding box center [408, 247] width 231 height 18
click at [338, 281] on div "TRAVAUX" at bounding box center [411, 286] width 245 height 19
click at [403, 296] on input at bounding box center [416, 303] width 246 height 22
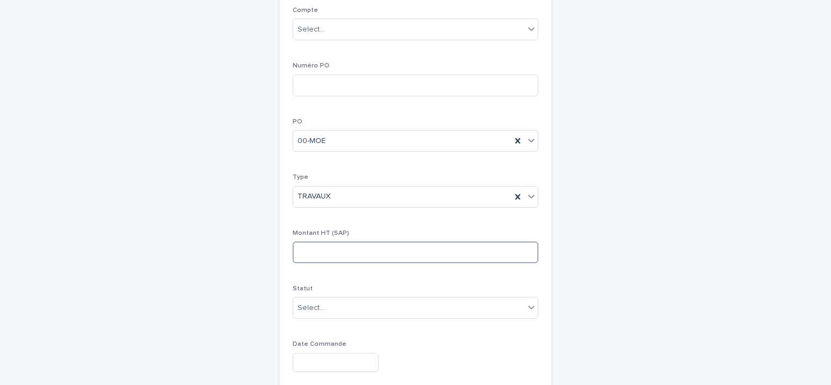
scroll to position [217, 0]
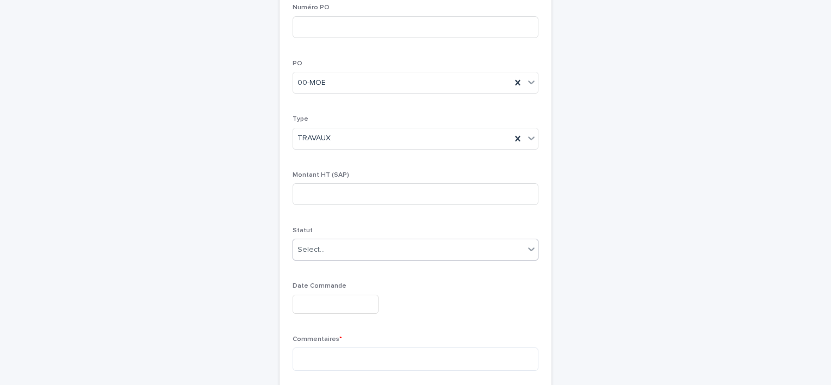
click at [358, 252] on div "Select..." at bounding box center [408, 250] width 231 height 18
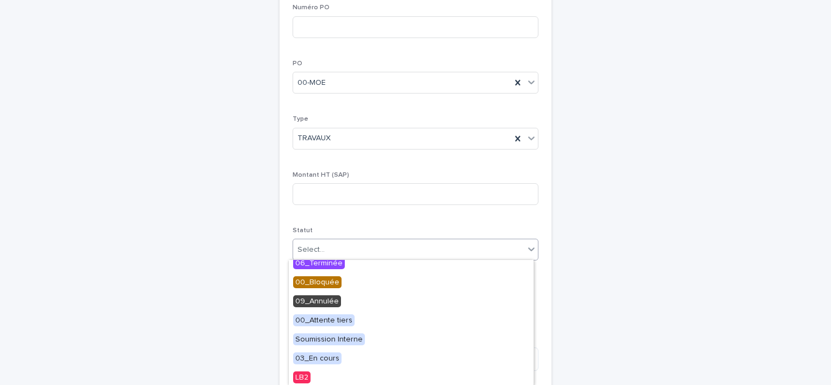
scroll to position [255, 0]
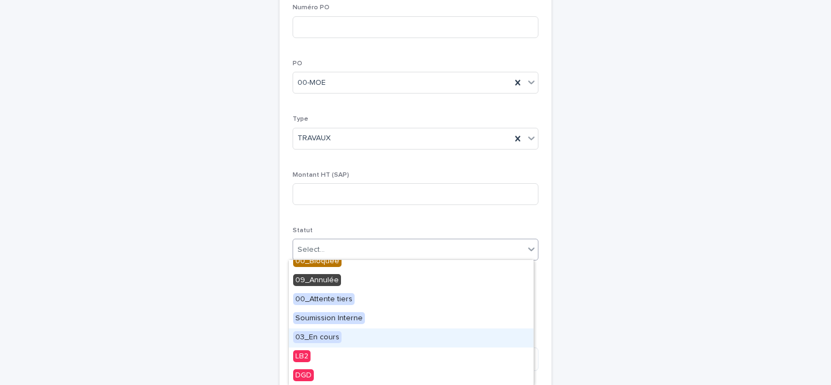
click at [332, 334] on span "03_En cours" at bounding box center [317, 337] width 48 height 12
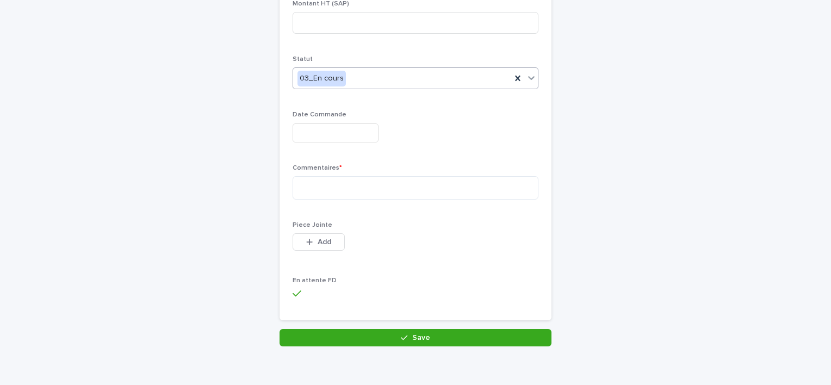
scroll to position [403, 0]
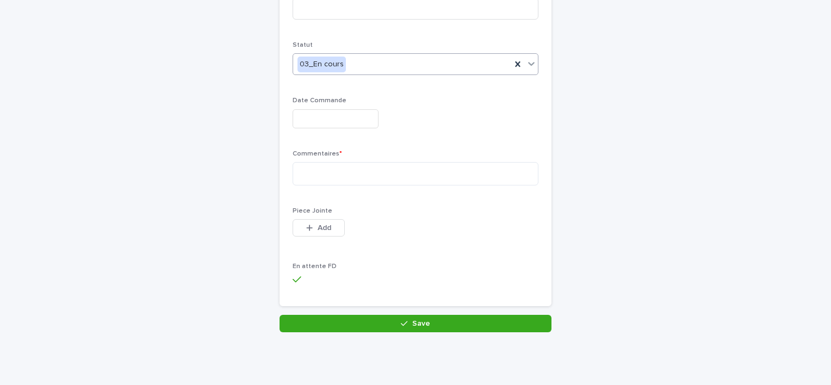
click at [346, 311] on div "Loading... Saving… Projet 78015_003_01_ANDRESY_ANDRESY_TowerCo TDF UP Compte Se…" at bounding box center [415, 4] width 272 height 621
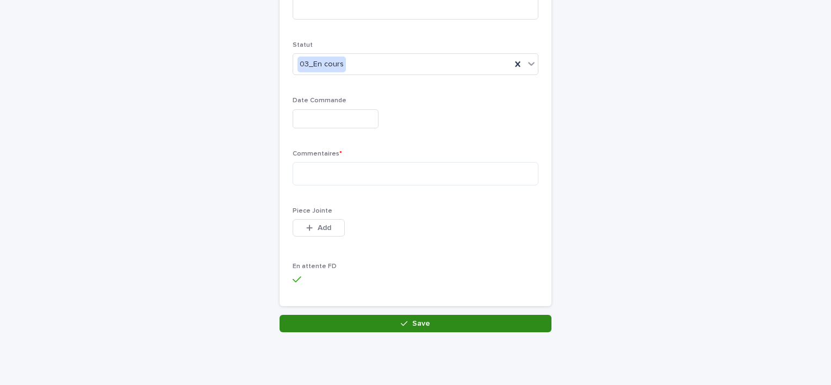
click at [348, 318] on button "Save" at bounding box center [415, 323] width 272 height 17
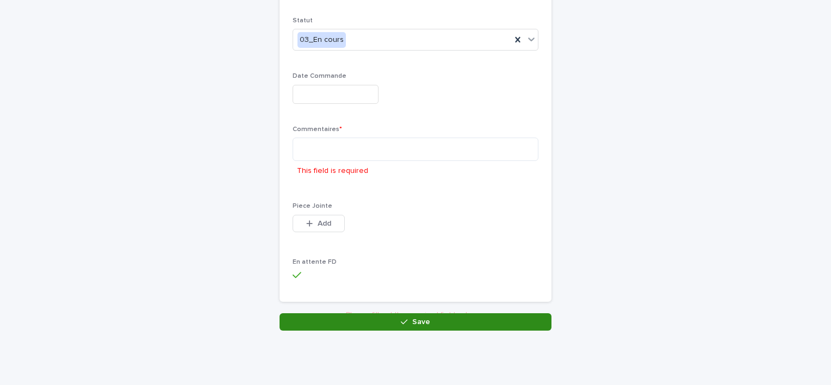
scroll to position [431, 0]
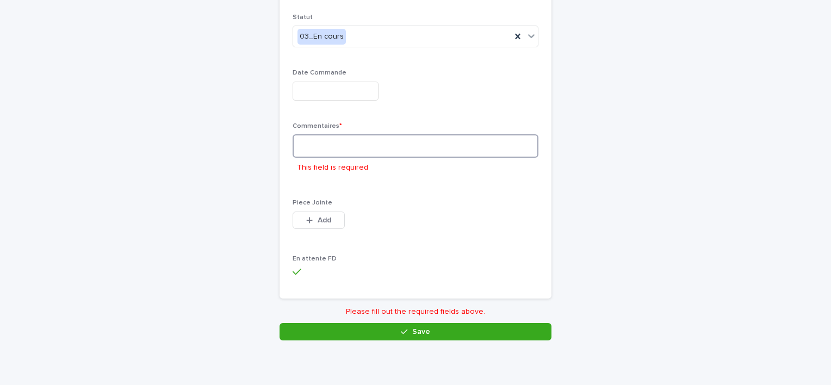
click at [337, 145] on textarea at bounding box center [416, 145] width 246 height 23
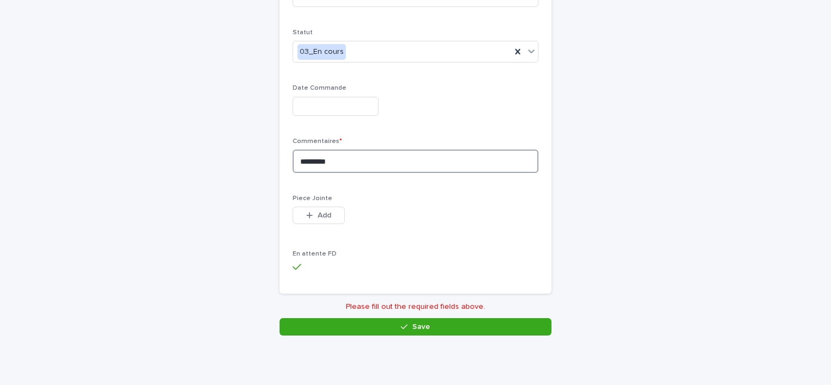
scroll to position [403, 0]
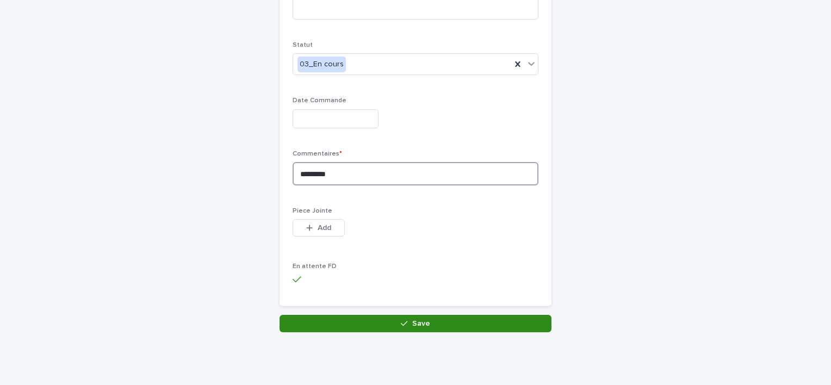
type textarea "*********"
click at [394, 321] on button "Save" at bounding box center [415, 323] width 272 height 17
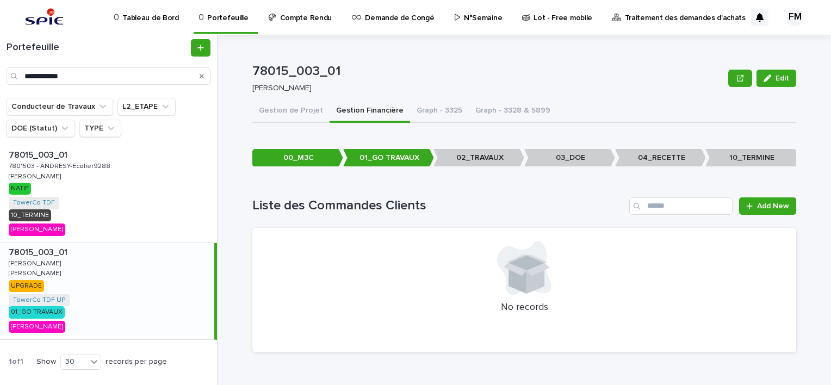
click at [86, 278] on div "78015_003_01 78015_003_01 [PERSON_NAME] UPGRADE TowerCo TDF UP + 0 01_GO TRAVAU…" at bounding box center [107, 291] width 214 height 97
click at [120, 200] on div "78015_003_01 78015_003_01 7801503 - ANDRESY-Ecolier9288 7801503 - ANDRESY-Ecoli…" at bounding box center [108, 194] width 217 height 97
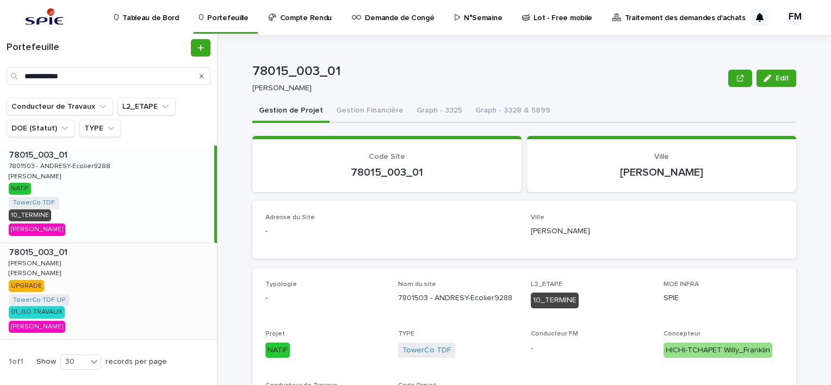
click at [124, 278] on div "78015_003_01 78015_003_01 [PERSON_NAME] UPGRADE TowerCo TDF UP + 0 01_GO TRAVAU…" at bounding box center [108, 291] width 217 height 97
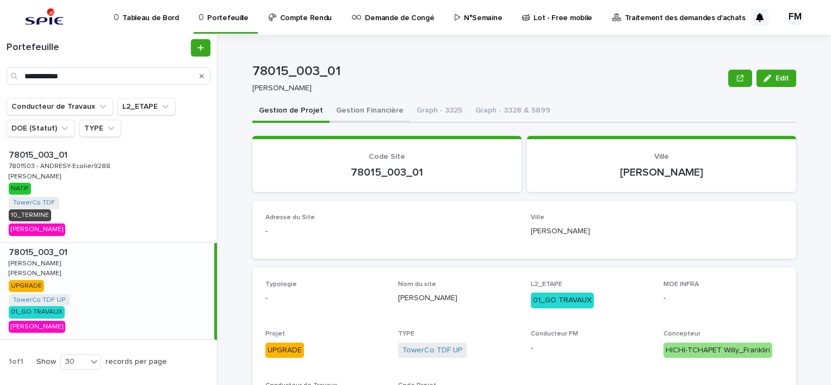
click at [360, 116] on button "Gestion Financière" at bounding box center [369, 111] width 80 height 23
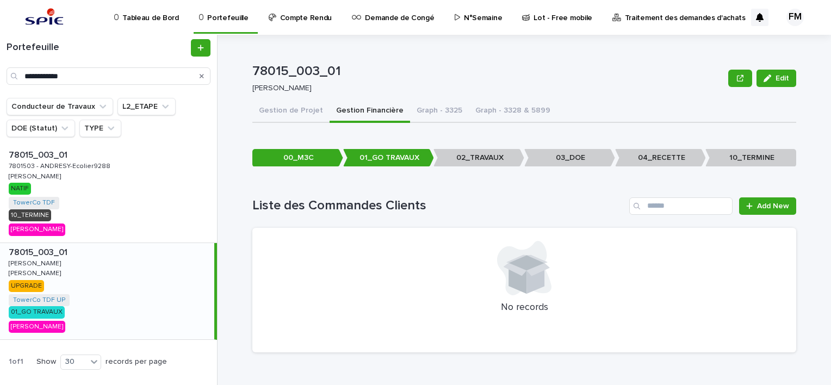
click at [290, 114] on button "Gestion de Projet" at bounding box center [290, 111] width 77 height 23
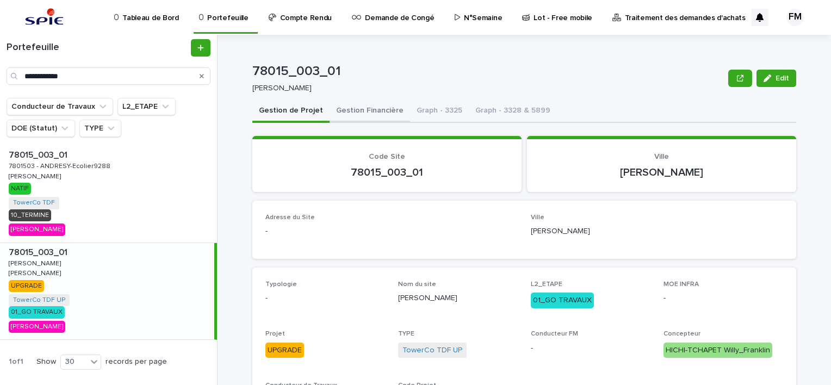
click at [359, 113] on button "Gestion Financière" at bounding box center [369, 111] width 80 height 23
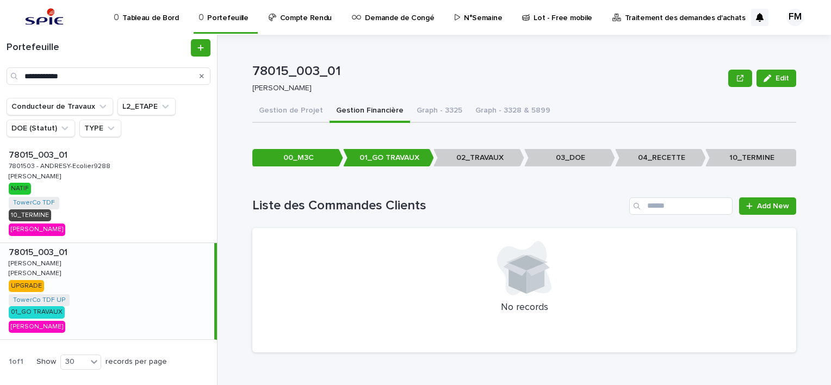
click at [117, 307] on div "78015_003_01 78015_003_01 [PERSON_NAME] UPGRADE TowerCo TDF UP + 0 01_GO TRAVAU…" at bounding box center [107, 291] width 214 height 97
click at [465, 151] on p "02_TRAVAUX" at bounding box center [478, 158] width 91 height 18
click at [499, 161] on p "02_TRAVAUX" at bounding box center [478, 158] width 91 height 18
click at [565, 153] on p "03_DOE" at bounding box center [569, 158] width 91 height 18
click at [780, 213] on link "Add New" at bounding box center [767, 205] width 57 height 17
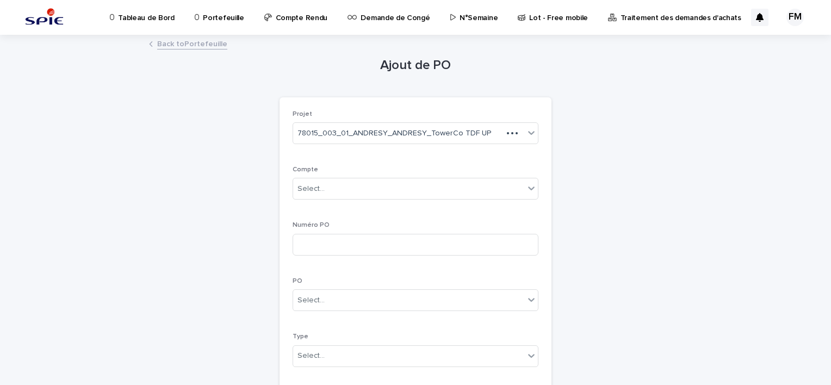
click at [374, 203] on div "Compte Select..." at bounding box center [416, 187] width 246 height 42
click at [370, 194] on div "Select..." at bounding box center [408, 189] width 231 height 18
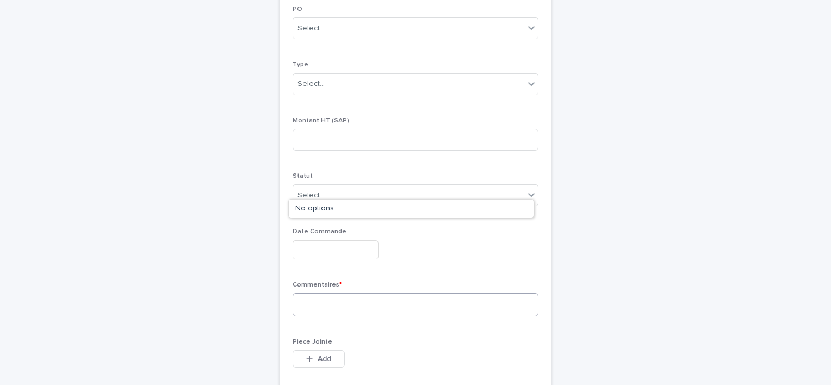
scroll to position [381, 0]
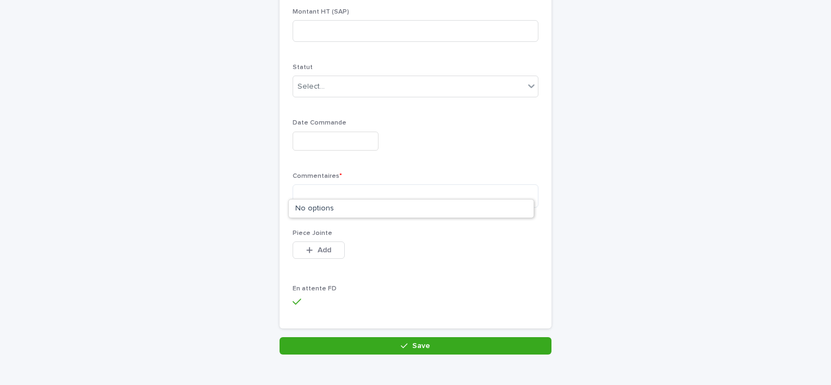
click at [366, 270] on div "Piece Jointe This file cannot be opened Download File Add" at bounding box center [416, 250] width 246 height 42
click at [321, 194] on textarea at bounding box center [416, 195] width 246 height 23
click at [583, 205] on div "Ajout de PO Loading... Saving… Loading... Saving… Loading... Saving… Projet 780…" at bounding box center [415, 4] width 533 height 699
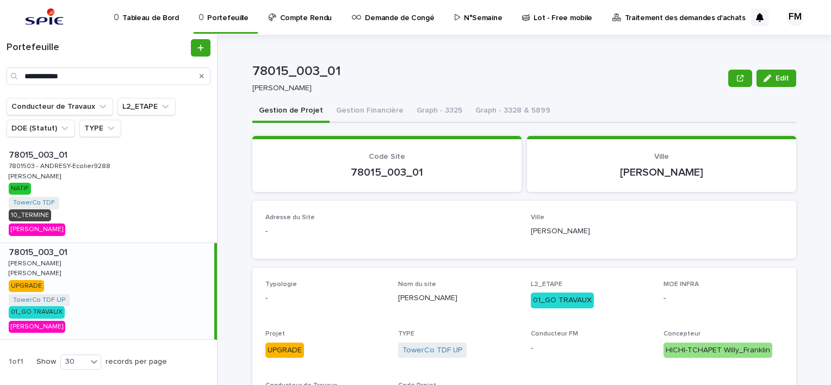
click at [119, 302] on div "78015_003_01 78015_003_01 [PERSON_NAME] UPGRADE TowerCo TDF UP + 0 01_GO TRAVAU…" at bounding box center [107, 291] width 214 height 97
click at [349, 104] on button "Gestion Financière" at bounding box center [369, 111] width 80 height 23
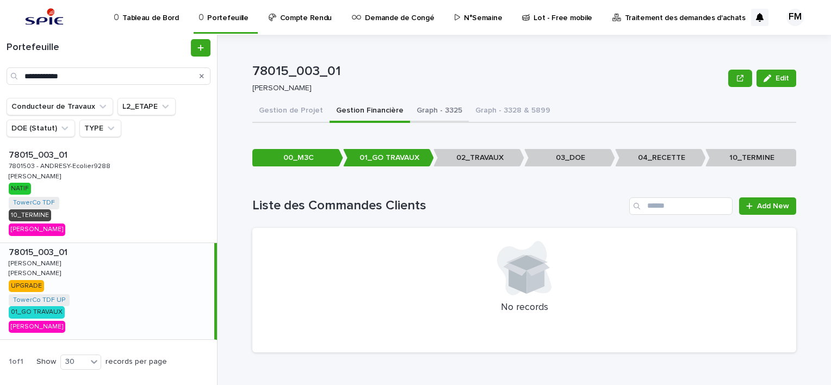
click at [433, 111] on button "Graph - 3325" at bounding box center [439, 111] width 59 height 23
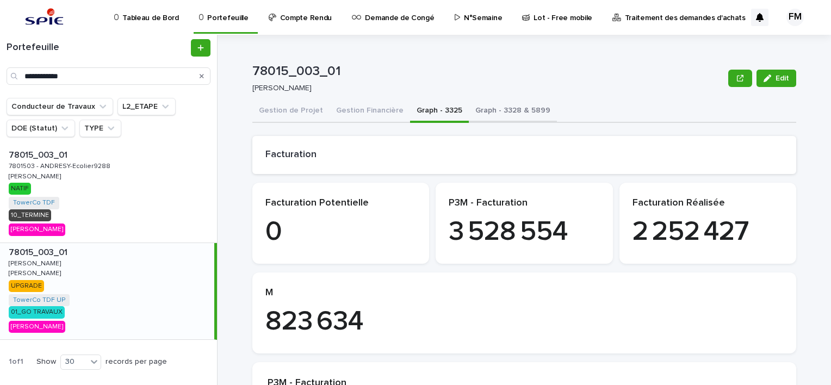
click at [477, 111] on button "Graph - 3328 & 5899" at bounding box center [513, 111] width 88 height 23
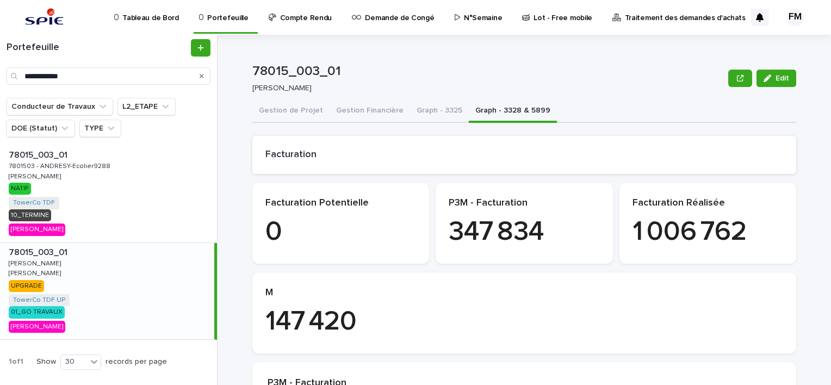
scroll to position [326, 0]
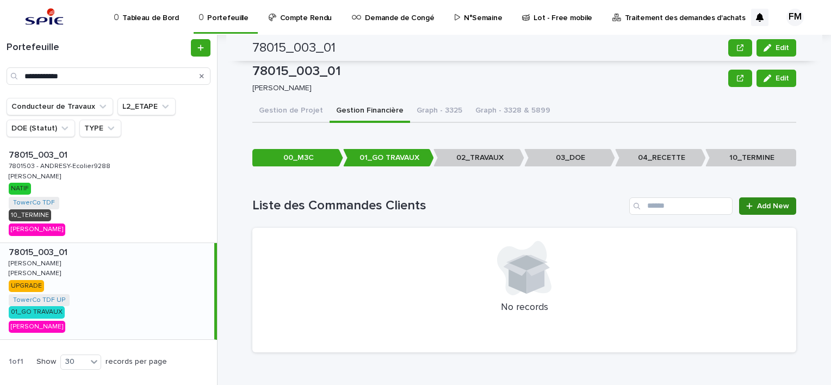
click at [743, 200] on link "Add New" at bounding box center [767, 205] width 57 height 17
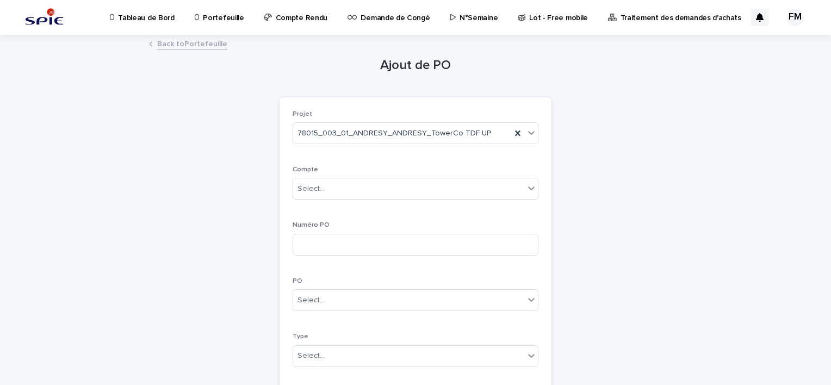
click at [171, 44] on link "Back to Portefeuille" at bounding box center [192, 43] width 70 height 13
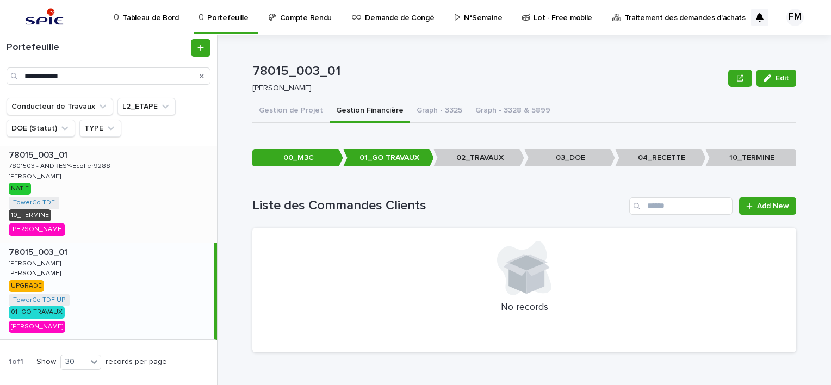
click at [146, 196] on div "78015_003_01 78015_003_01 7801503 - ANDRESY-Ecolier9288 7801503 - ANDRESY-Ecoli…" at bounding box center [108, 194] width 217 height 97
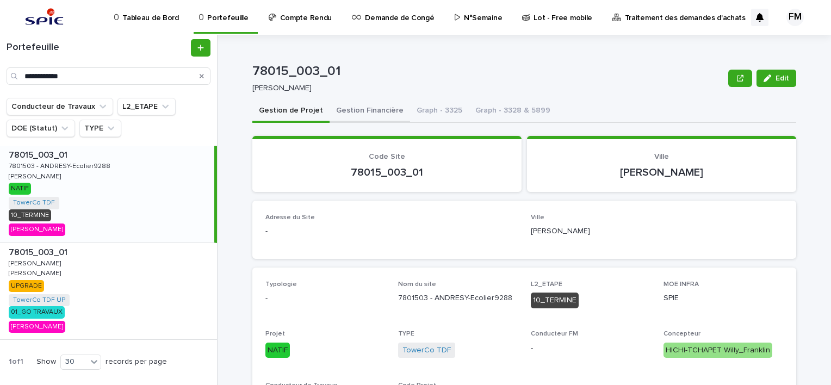
click at [372, 122] on button "Gestion Financière" at bounding box center [369, 111] width 80 height 23
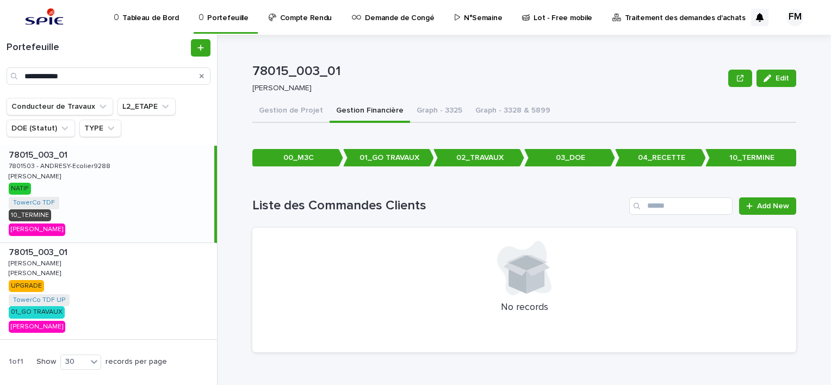
click at [438, 124] on div "Can't display tree at index 0 Loading... Saving… Loading... Saving… Loading... …" at bounding box center [524, 242] width 544 height 238
click at [298, 123] on div "Can't display tree at index 0 Loading... Saving… Loading... Saving… Loading... …" at bounding box center [524, 242] width 544 height 238
click at [300, 119] on button "Gestion de Projet" at bounding box center [290, 111] width 77 height 23
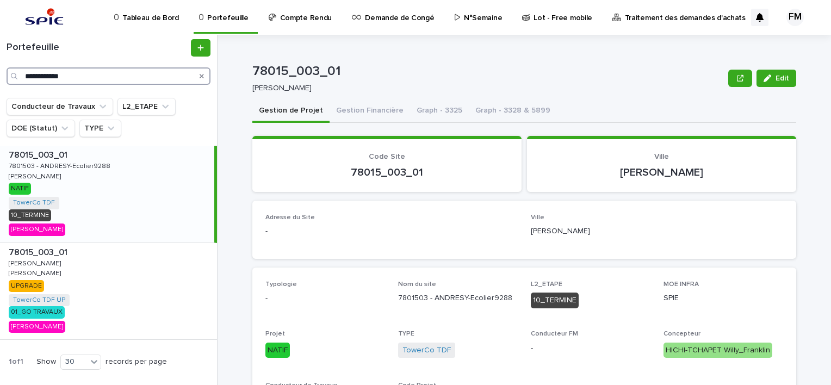
click at [85, 84] on input "**********" at bounding box center [109, 75] width 204 height 17
click at [76, 110] on button "Conducteur de Travaux" at bounding box center [60, 106] width 107 height 17
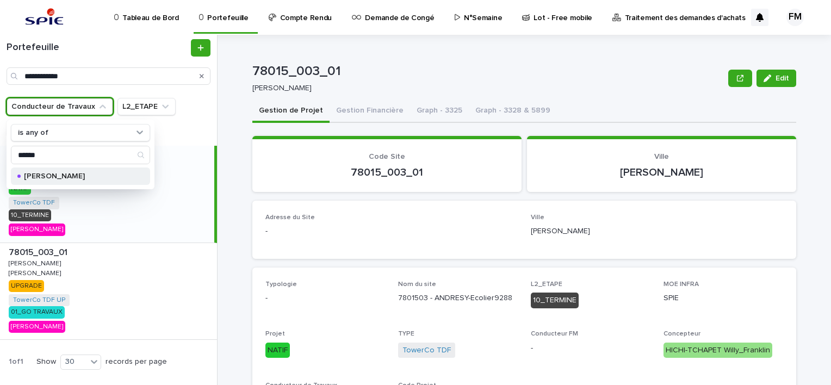
type input "******"
click at [86, 173] on p "[PERSON_NAME]" at bounding box center [78, 176] width 109 height 8
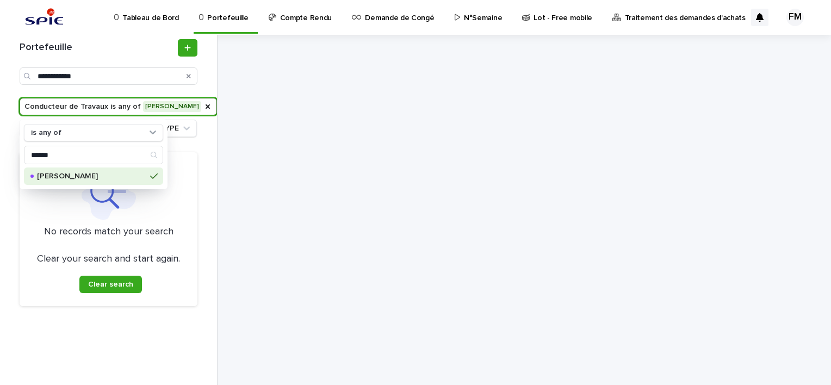
click at [212, 208] on div "**********" at bounding box center [108, 210] width 217 height 350
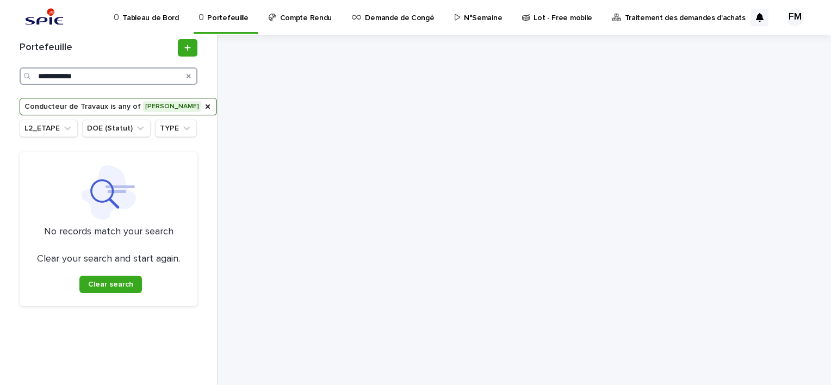
click at [118, 77] on input "**********" at bounding box center [109, 75] width 178 height 17
click at [184, 78] on div "Search" at bounding box center [188, 75] width 17 height 17
click at [187, 78] on icon "Search" at bounding box center [188, 76] width 4 height 7
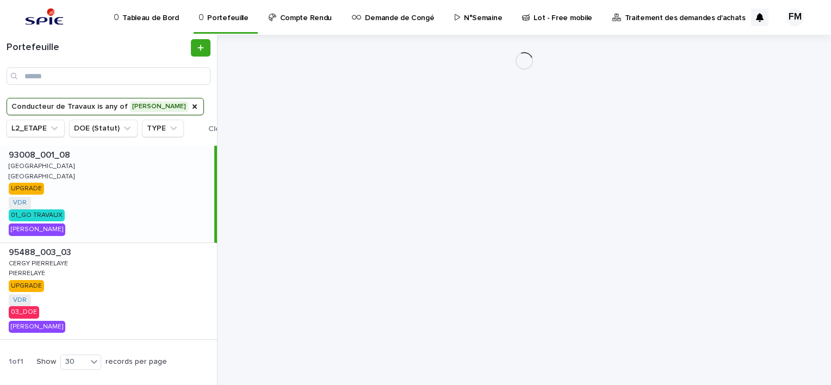
click at [83, 195] on div "93008_001_08 93008_001_08 [GEOGRAPHIC_DATA] Bobigny [GEOGRAPHIC_DATA] [GEOGRAPH…" at bounding box center [107, 194] width 214 height 97
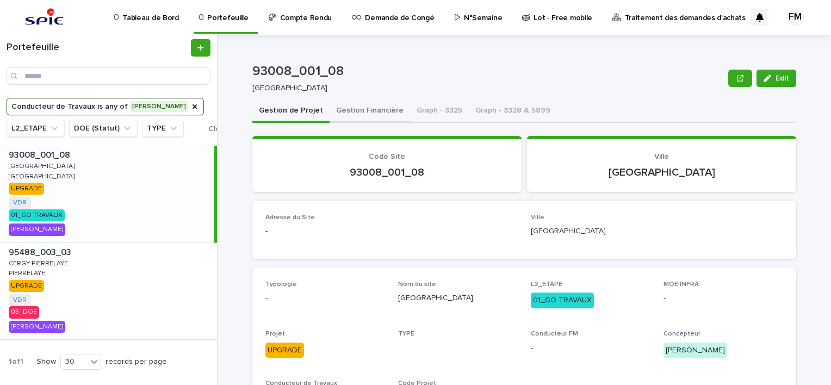
click at [370, 115] on button "Gestion Financière" at bounding box center [369, 111] width 80 height 23
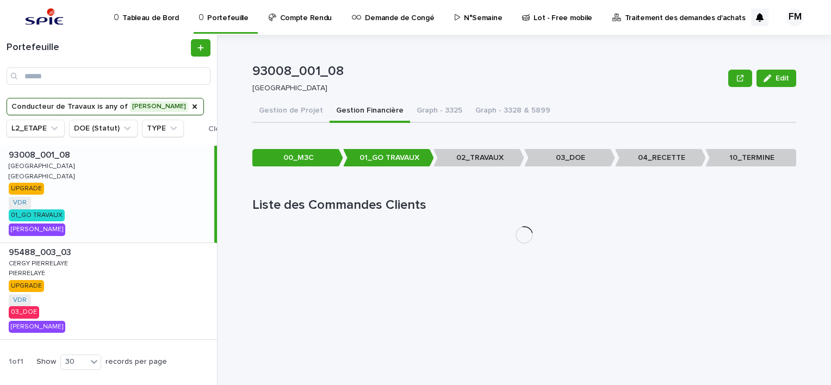
click at [370, 119] on button "Gestion Financière" at bounding box center [369, 111] width 80 height 23
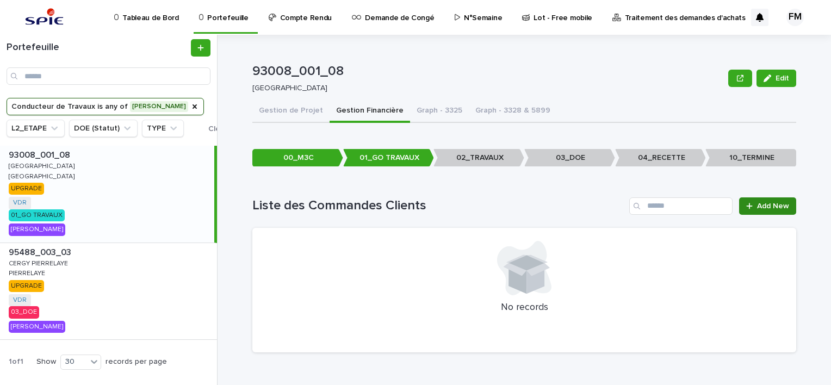
click at [786, 201] on link "Add New" at bounding box center [767, 205] width 57 height 17
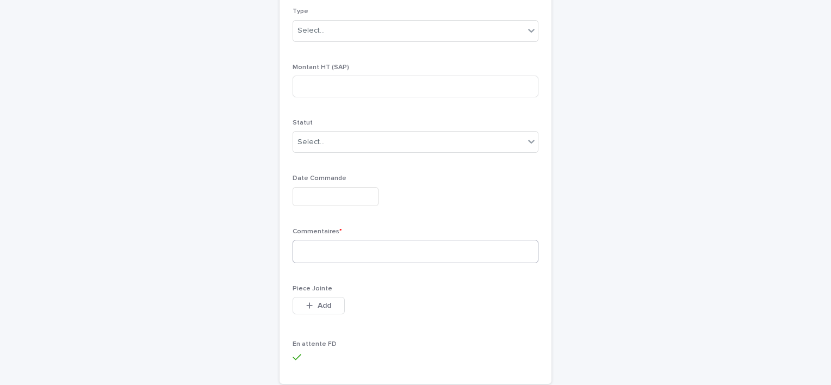
scroll to position [326, 0]
click at [382, 148] on div "Select..." at bounding box center [408, 141] width 231 height 18
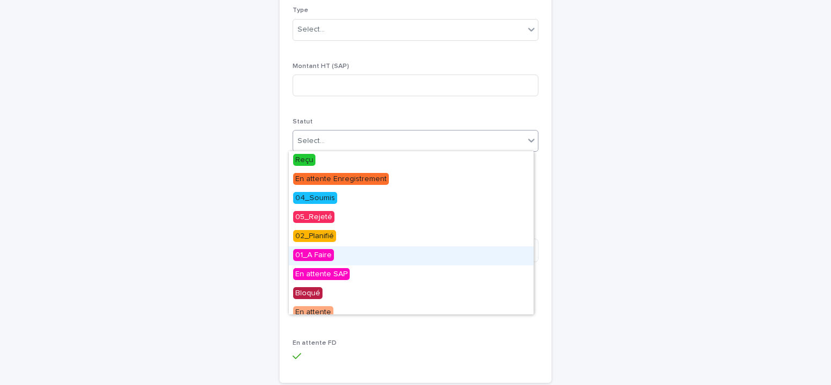
click at [358, 259] on div "01_A Faire" at bounding box center [411, 255] width 245 height 19
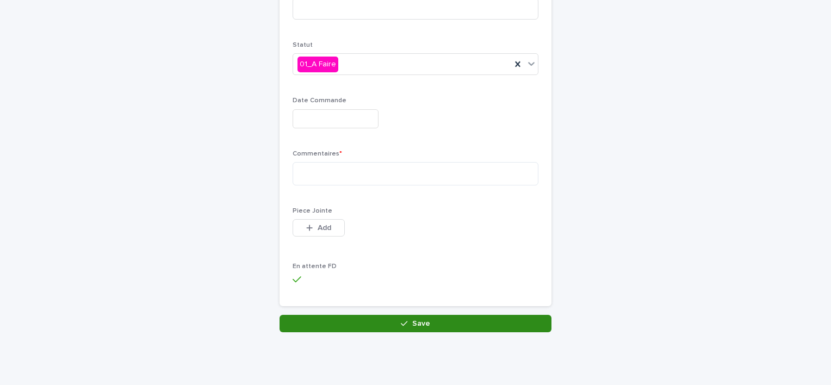
click at [376, 327] on button "Save" at bounding box center [415, 323] width 272 height 17
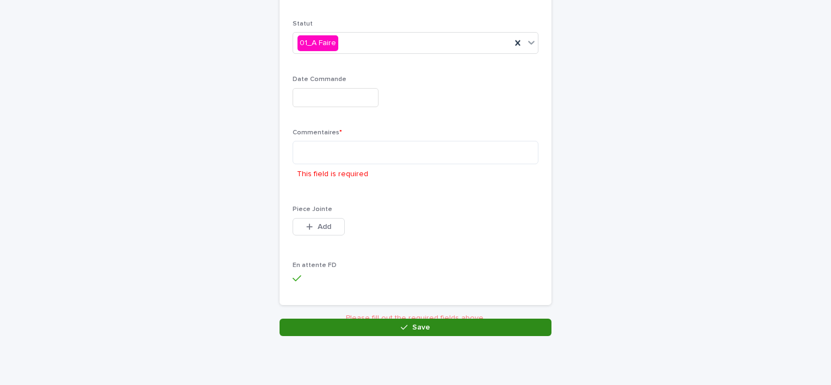
scroll to position [431, 0]
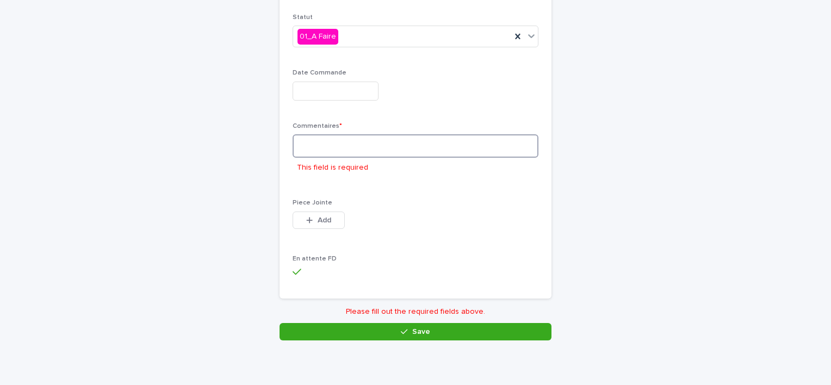
click at [319, 152] on textarea at bounding box center [416, 145] width 246 height 23
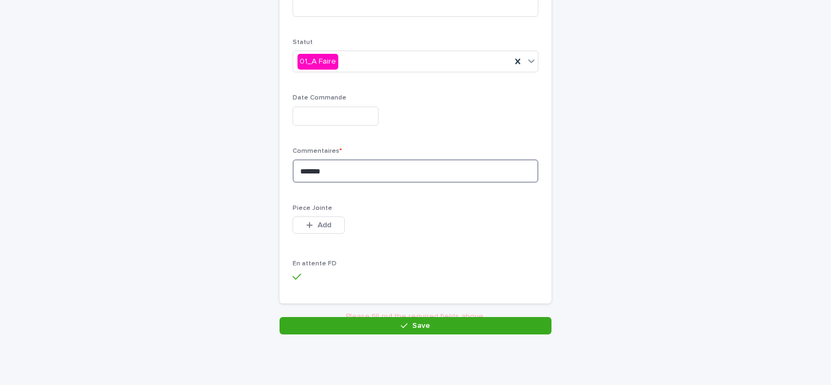
type textarea "*******"
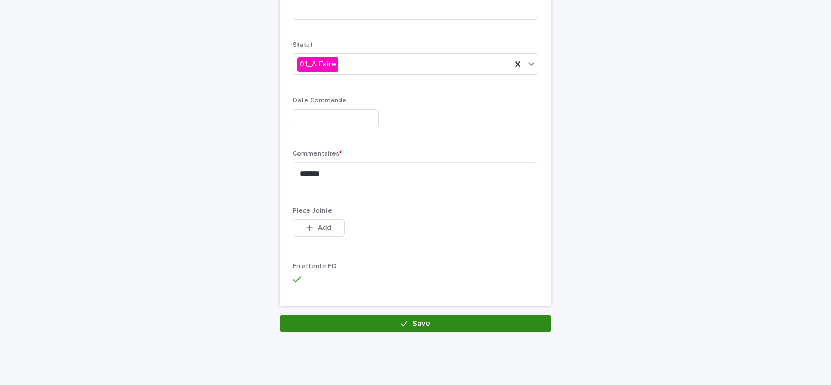
click at [376, 327] on button "Save" at bounding box center [415, 323] width 272 height 17
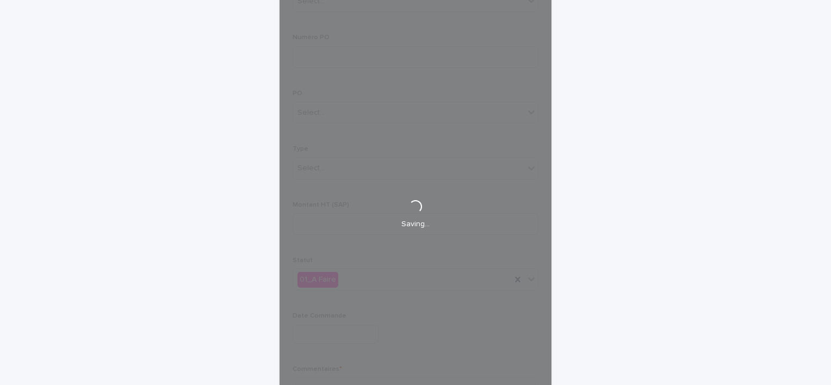
scroll to position [185, 0]
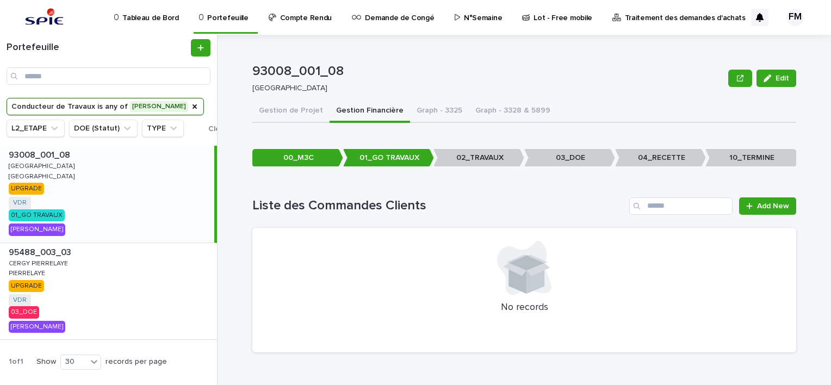
click at [436, 273] on div at bounding box center [524, 268] width 518 height 54
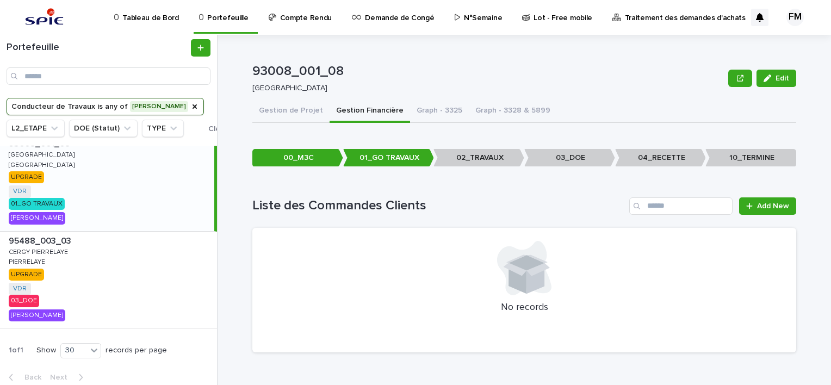
scroll to position [17, 0]
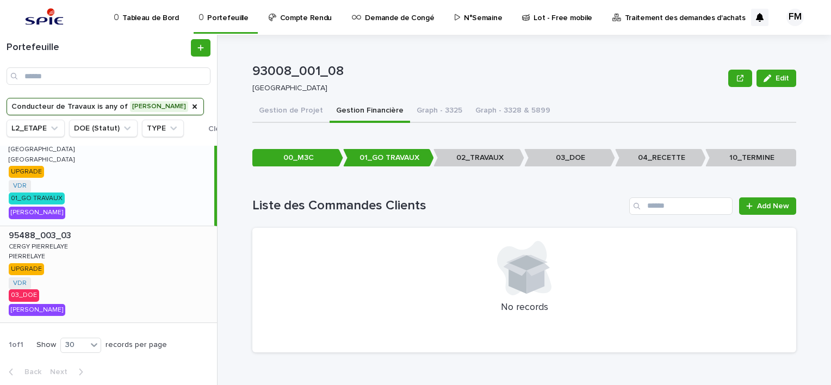
drag, startPoint x: 122, startPoint y: 254, endPoint x: 122, endPoint y: 248, distance: 6.5
click at [122, 254] on div "95488_003_03 95488_003_03 CERGY PIERRELAYE CERGY PIERRELAYE PIERRELAYE PIERRELA…" at bounding box center [108, 274] width 217 height 97
click at [165, 176] on div "93008_001_08 93008_001_08 [GEOGRAPHIC_DATA] Bobigny [GEOGRAPHIC_DATA] [GEOGRAPH…" at bounding box center [108, 177] width 217 height 97
click at [137, 271] on div "95488_003_03 95488_003_03 CERGY PIERRELAYE CERGY PIERRELAYE PIERRELAYE PIERRELA…" at bounding box center [107, 274] width 214 height 97
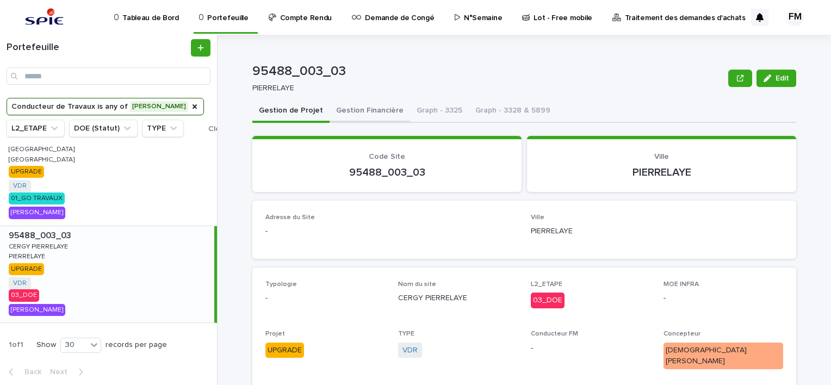
click at [371, 115] on button "Gestion Financière" at bounding box center [369, 111] width 80 height 23
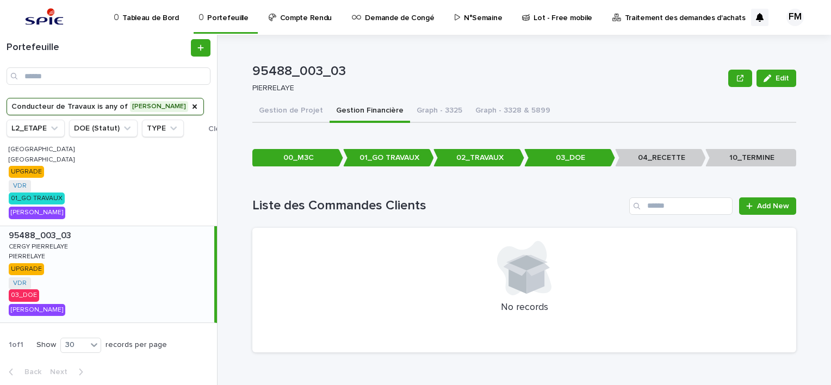
click at [130, 298] on div "95488_003_03 95488_003_03 CERGY PIERRELAYE CERGY PIERRELAYE PIERRELAYE PIERRELA…" at bounding box center [107, 274] width 214 height 97
click at [310, 113] on button "Gestion de Projet" at bounding box center [290, 111] width 77 height 23
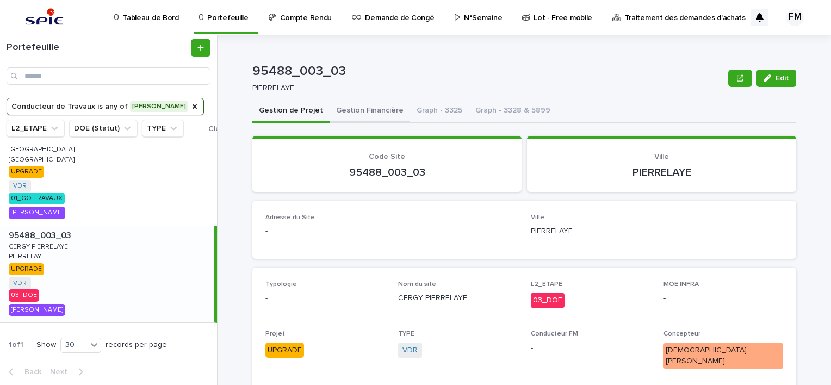
click at [353, 113] on button "Gestion Financière" at bounding box center [369, 111] width 80 height 23
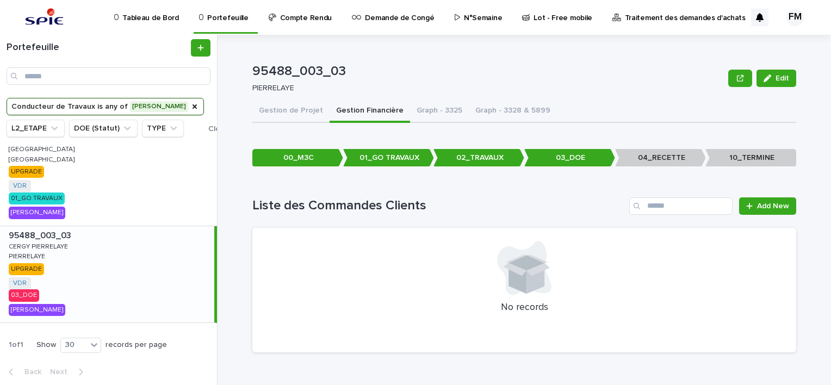
click at [130, 272] on div "95488_003_03 95488_003_03 CERGY PIERRELAYE CERGY PIERRELAYE PIERRELAYE PIERRELA…" at bounding box center [107, 274] width 214 height 97
